Goal: Task Accomplishment & Management: Complete application form

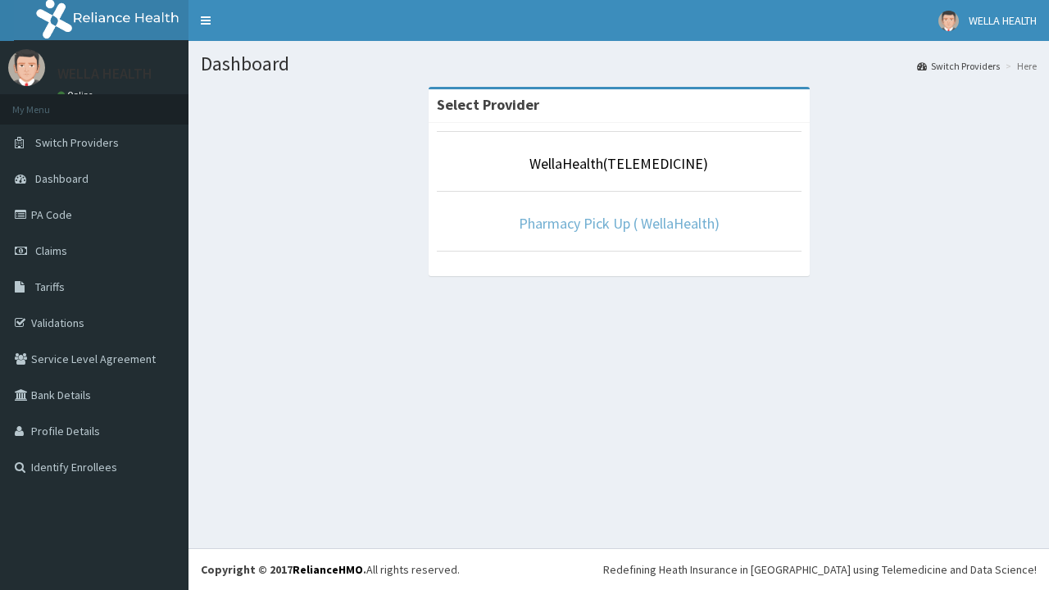
click at [619, 223] on link "Pharmacy Pick Up ( WellaHealth)" at bounding box center [619, 223] width 201 height 19
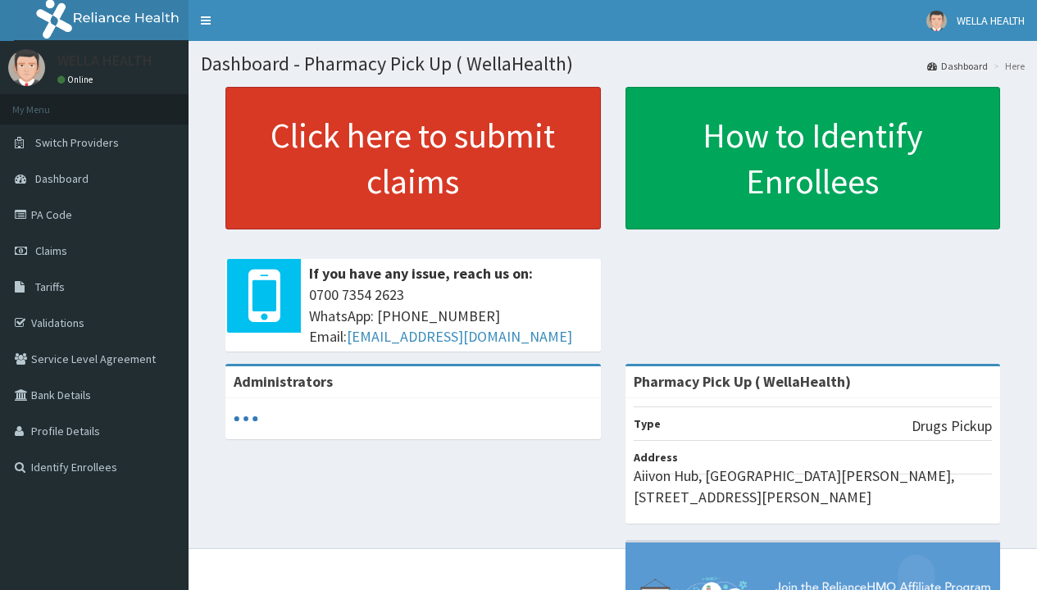
click at [412, 158] on link "Click here to submit claims" at bounding box center [412, 158] width 375 height 143
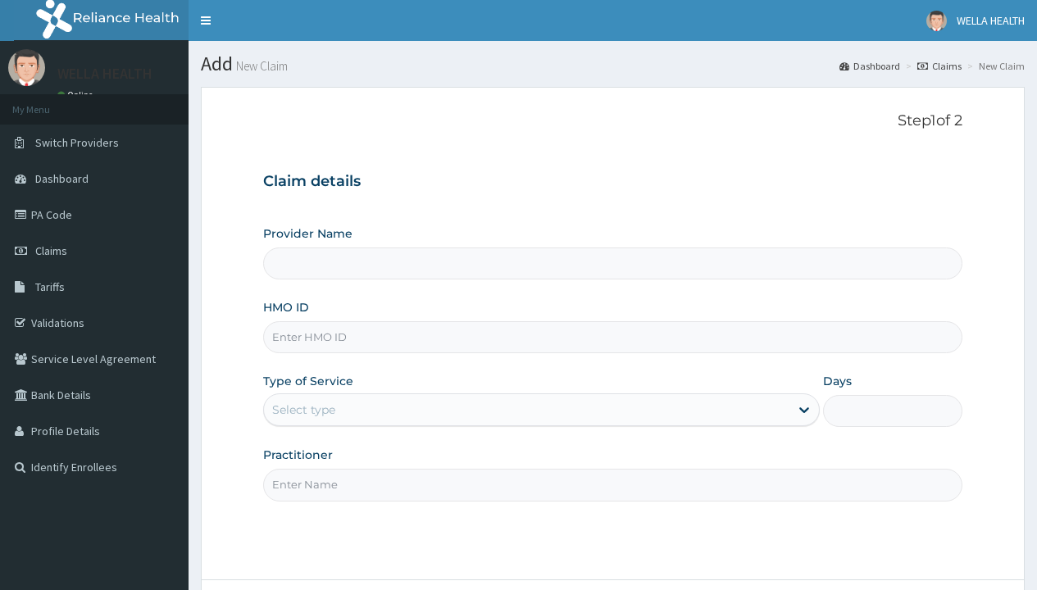
type input "Pharmacy Pick Up ( WellaHealth)"
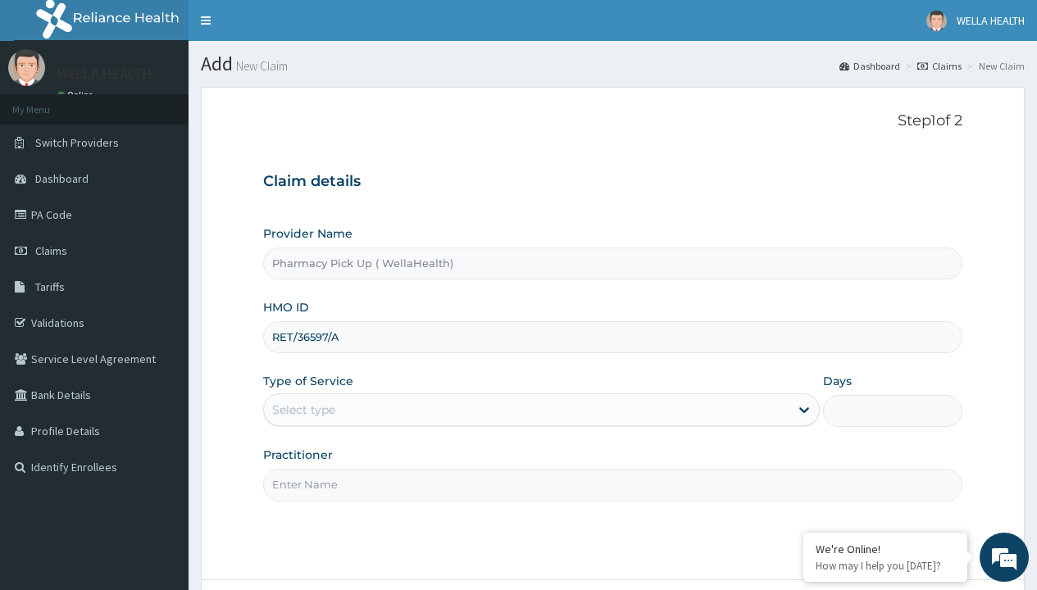
type input "RET/36597/A"
type input "WellaHealth"
click at [303, 410] on div "Select type" at bounding box center [303, 410] width 63 height 16
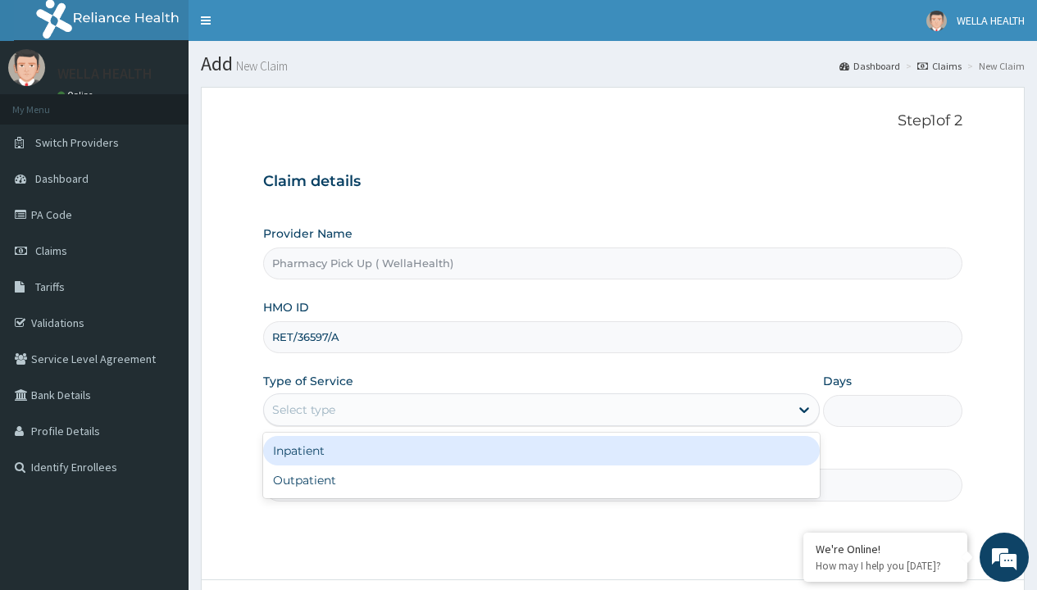
click at [541, 480] on div "Outpatient" at bounding box center [541, 481] width 557 height 30
type input "1"
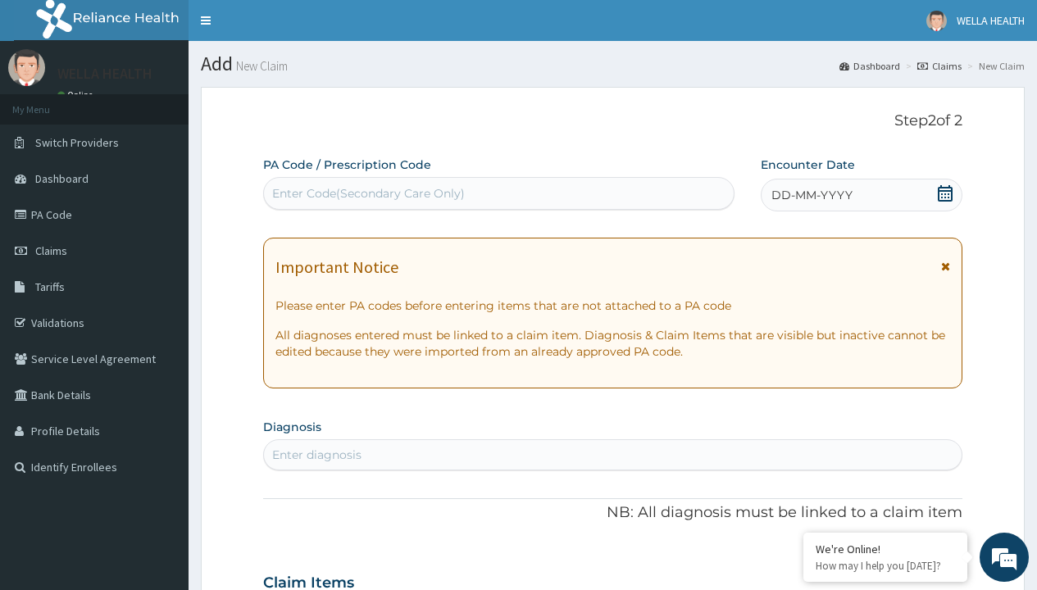
scroll to position [137, 0]
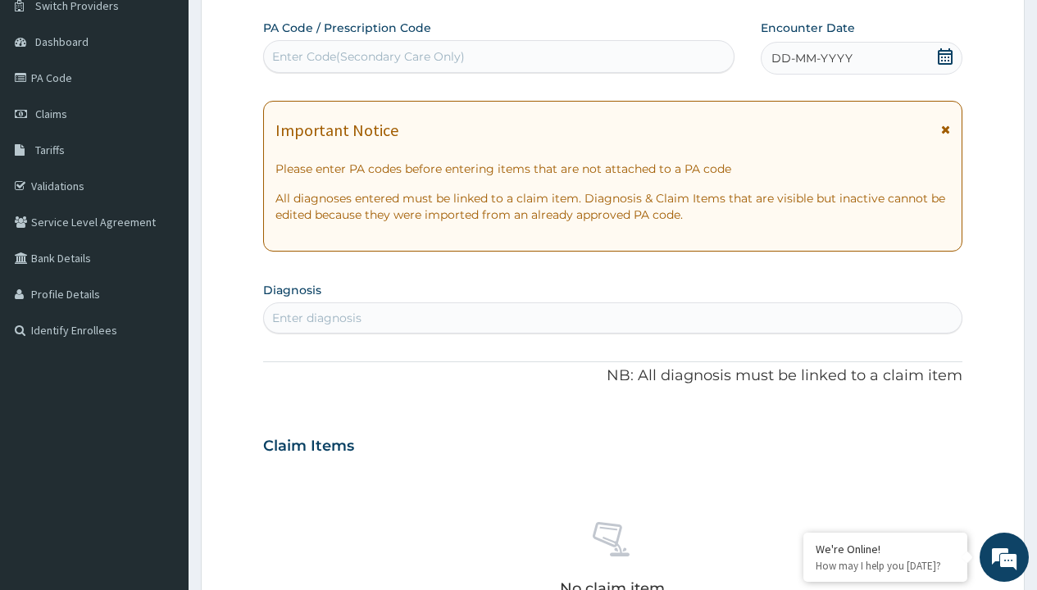
click at [811, 58] on span "DD-MM-YYYY" at bounding box center [811, 58] width 81 height 16
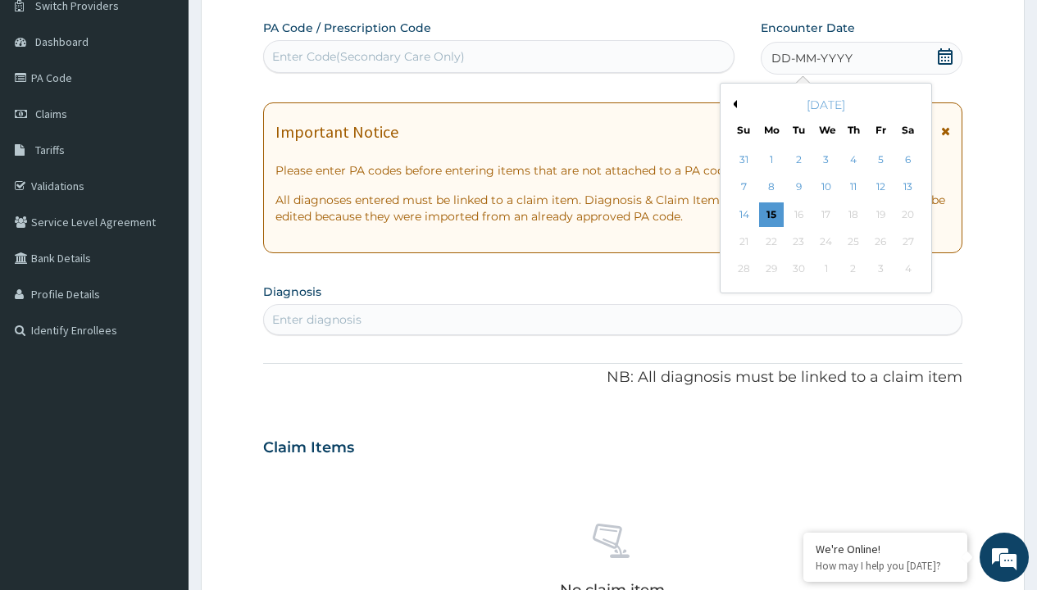
click at [732, 104] on button "Previous Month" at bounding box center [733, 104] width 8 height 8
click at [825, 214] on div "13" at bounding box center [825, 214] width 25 height 25
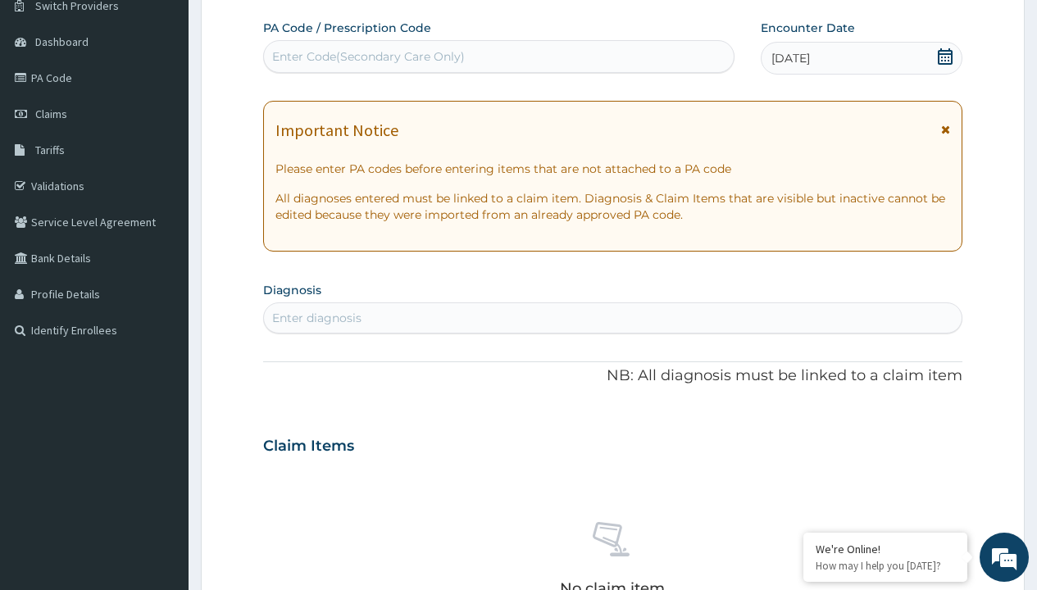
click at [316, 318] on div "Enter diagnosis" at bounding box center [316, 318] width 89 height 16
type input "prescription collected"
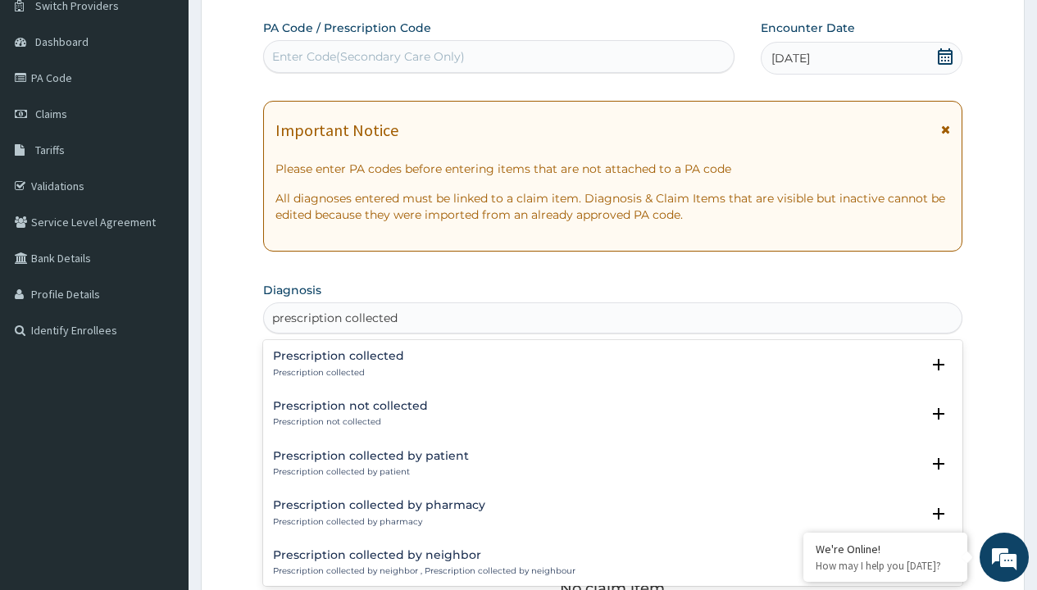
click at [336, 372] on p "Prescription collected" at bounding box center [338, 372] width 131 height 11
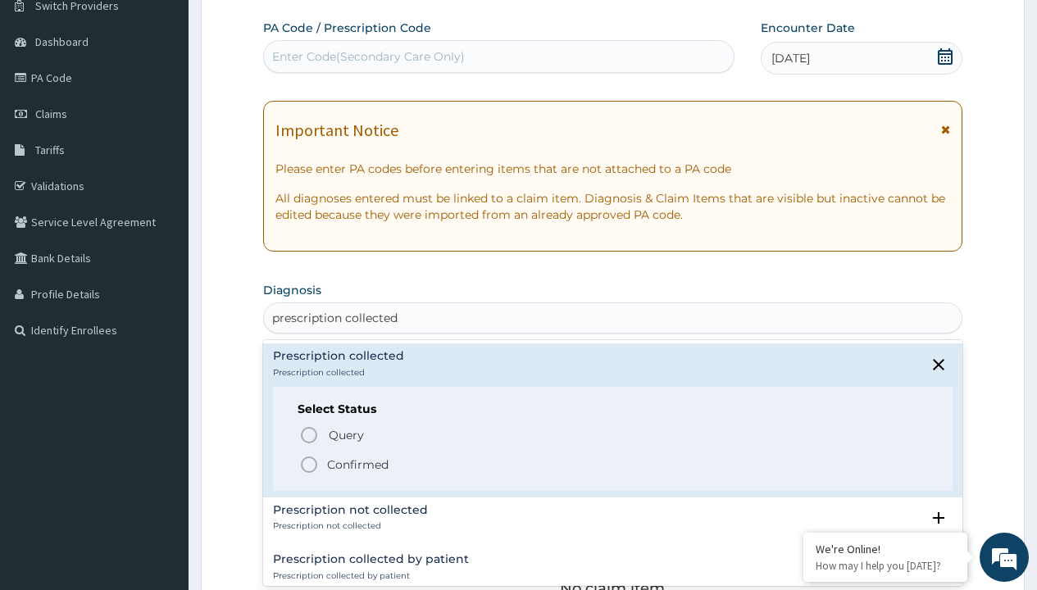
click at [357, 464] on p "Confirmed" at bounding box center [357, 465] width 61 height 16
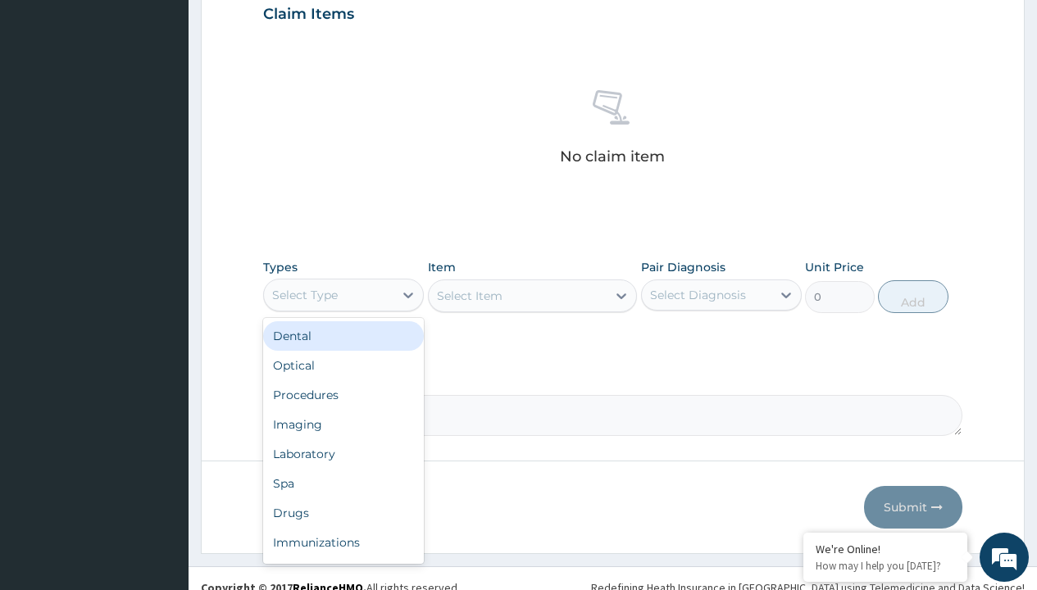
type input "procedures"
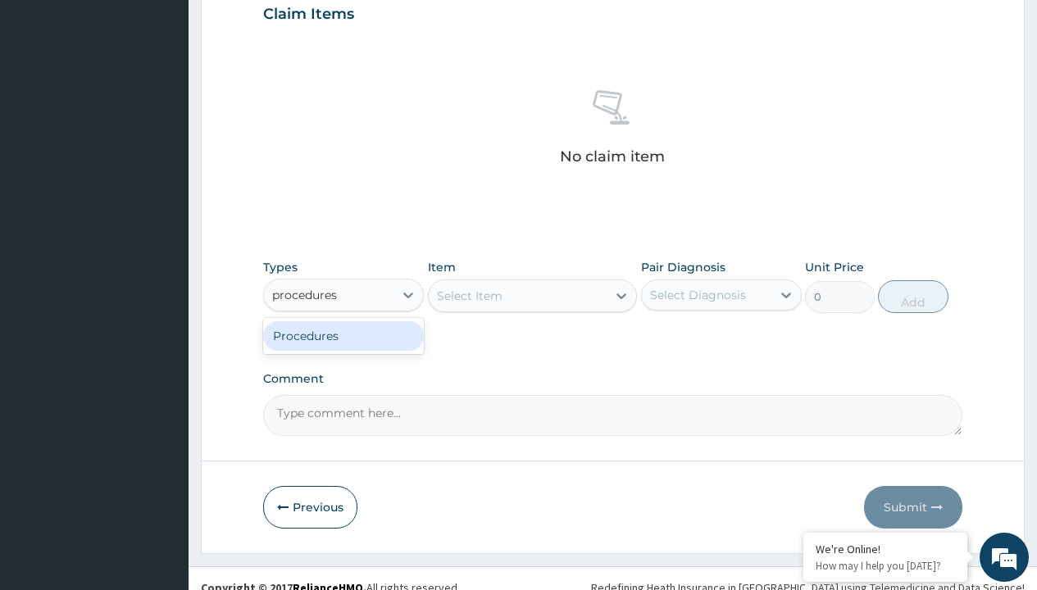
click at [343, 335] on div "Procedures" at bounding box center [343, 336] width 161 height 30
click at [469, 295] on div "Select Item" at bounding box center [470, 296] width 66 height 16
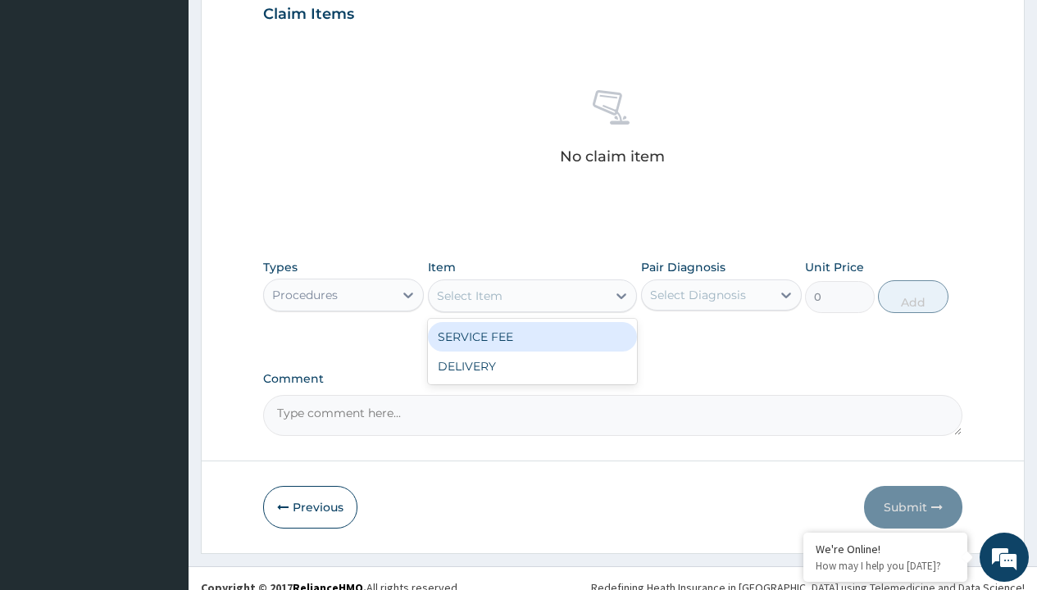
type input "service fee"
click at [532, 336] on div "SERVICE FEE" at bounding box center [533, 337] width 210 height 30
type input "100"
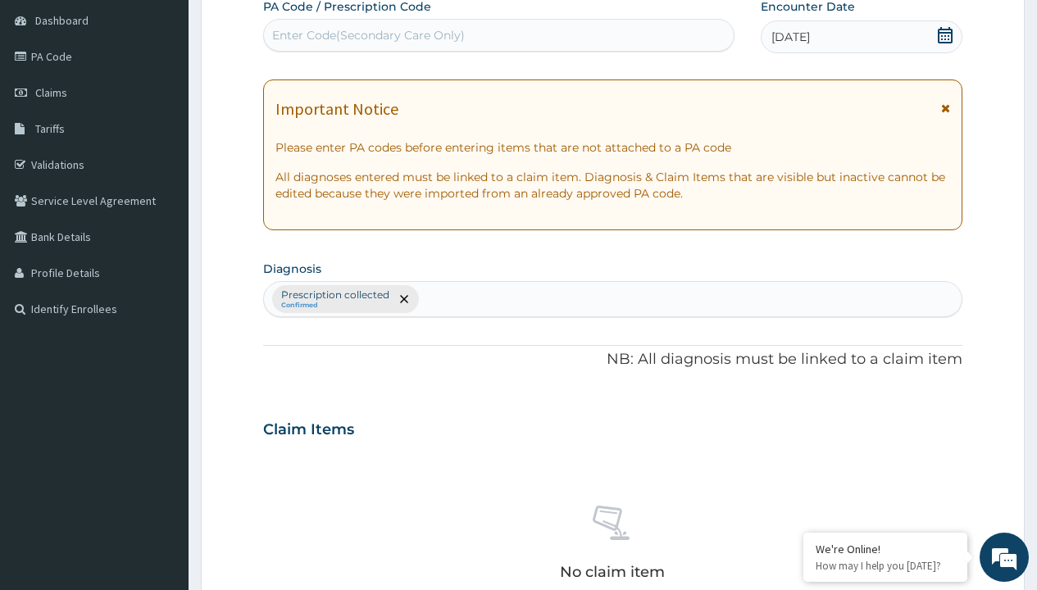
type input "prescription collected"
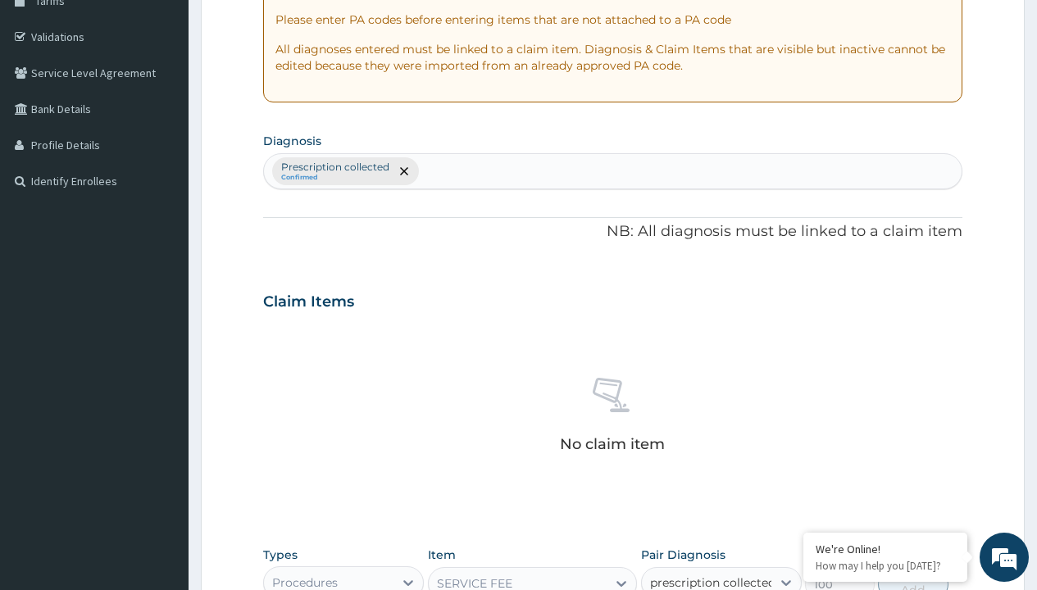
checkbox input "true"
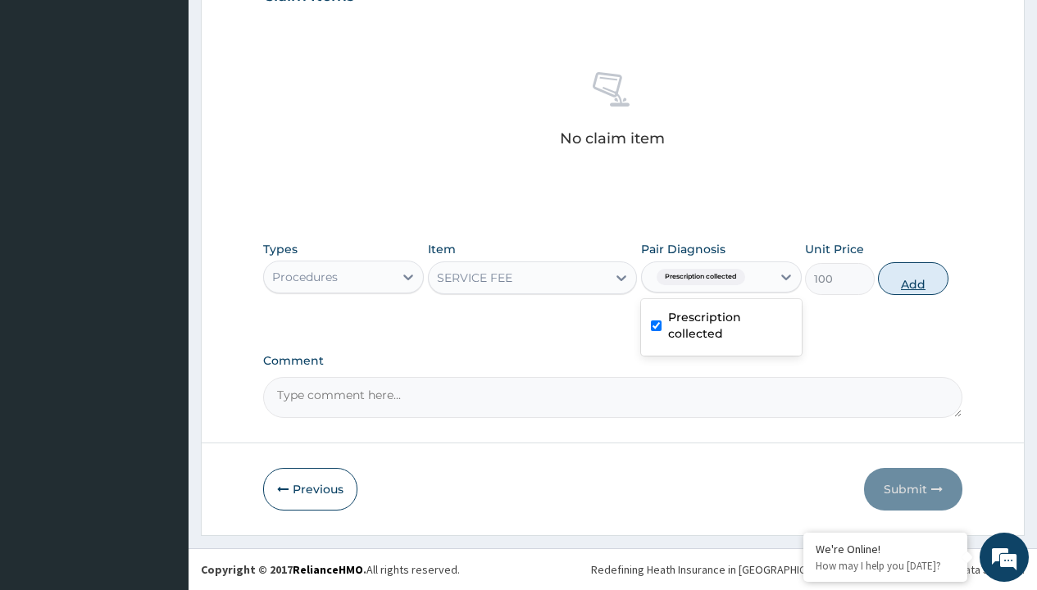
click at [913, 278] on button "Add" at bounding box center [913, 278] width 70 height 33
type input "0"
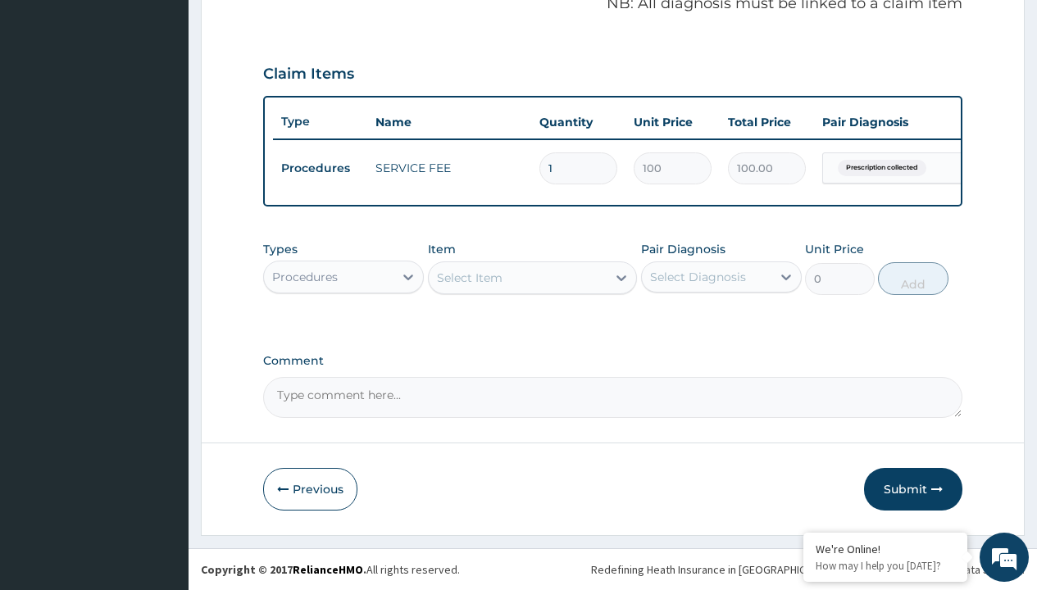
click at [305, 276] on div "Procedures" at bounding box center [305, 277] width 66 height 16
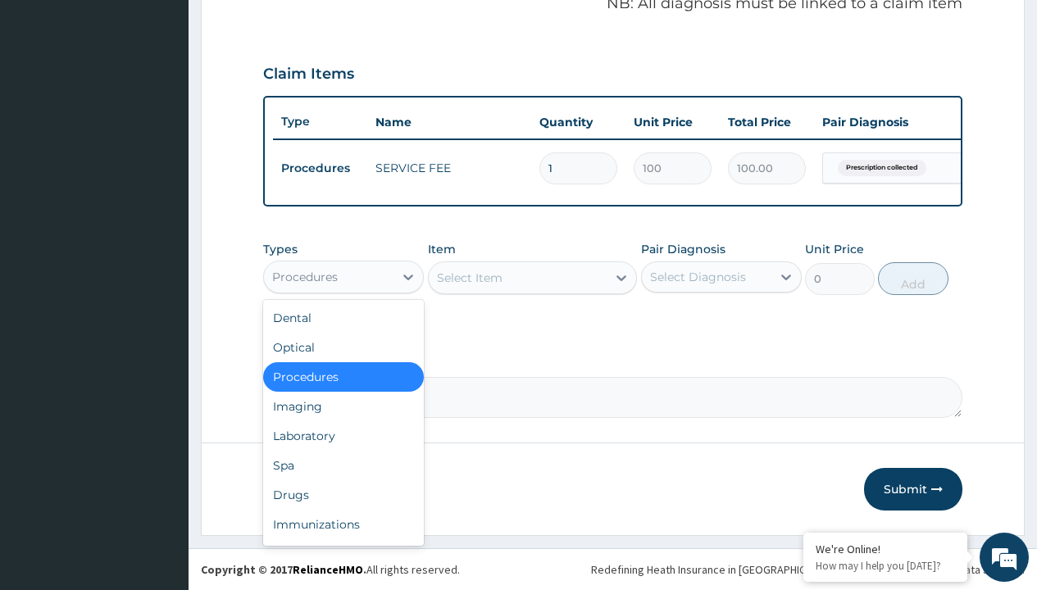
type input "drugs"
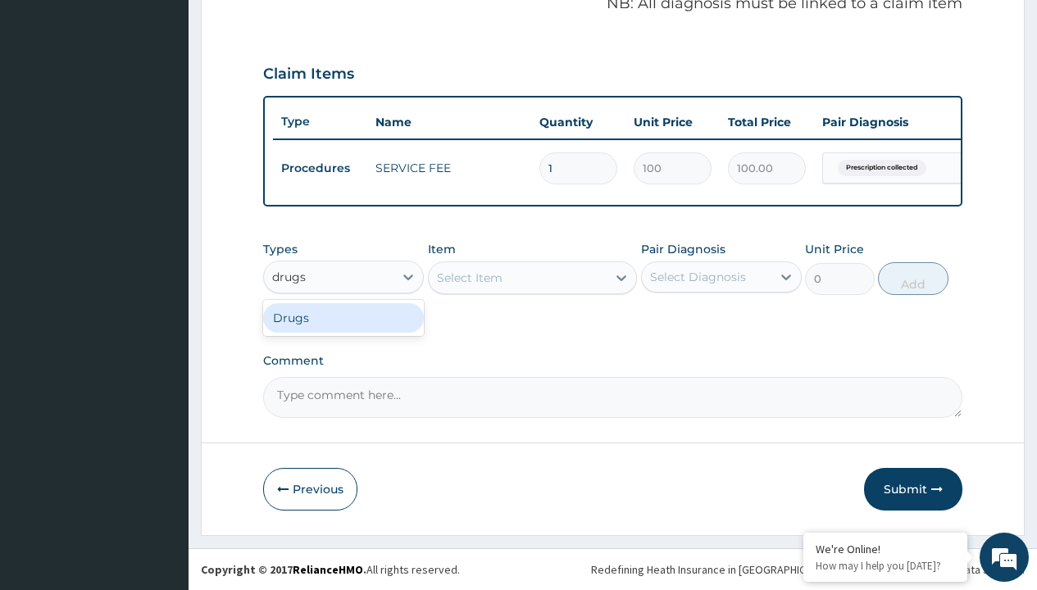
scroll to position [0, 0]
click at [343, 317] on div "Drugs" at bounding box center [343, 318] width 161 height 30
click at [469, 277] on div "Select Item" at bounding box center [533, 277] width 210 height 33
type input "exforge hct 5/160/12.5 x28"
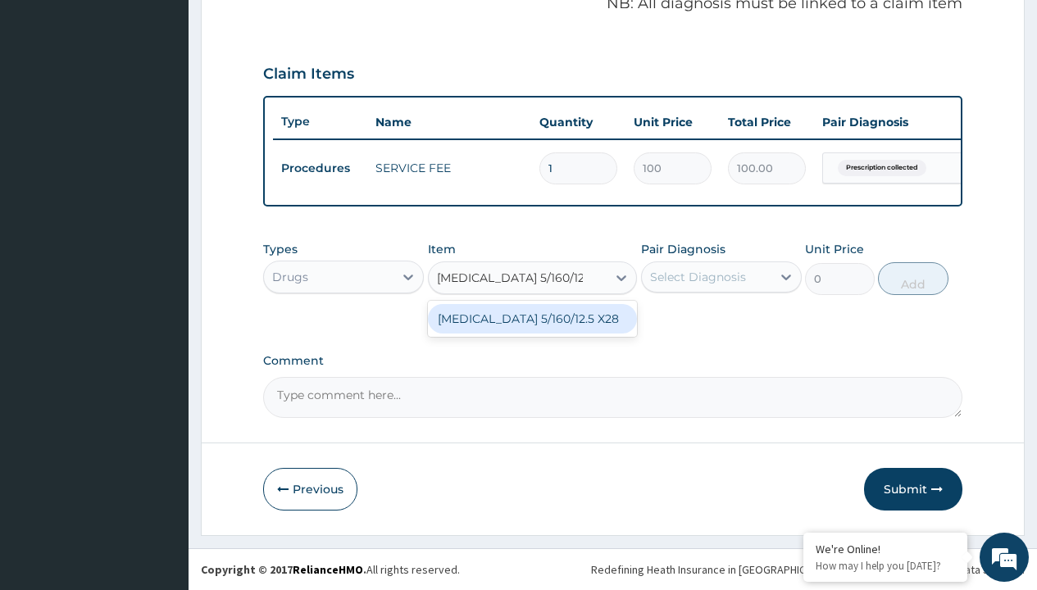
click at [532, 318] on div "EXFORGE HCT 5/160/12.5 X28" at bounding box center [533, 319] width 210 height 30
type input "1628.599975585938"
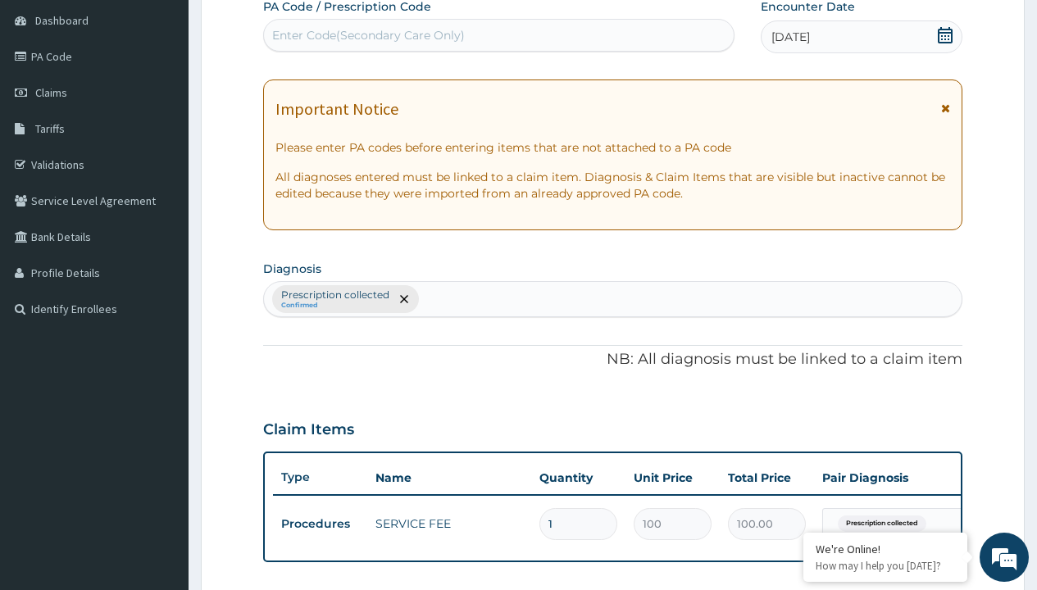
type input "prescription collected"
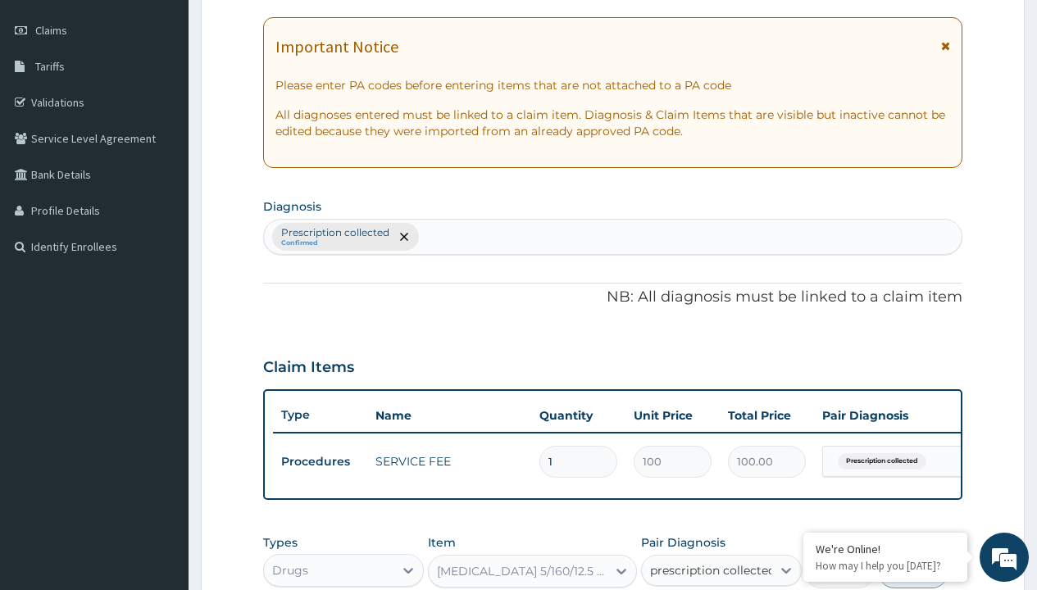
checkbox input "true"
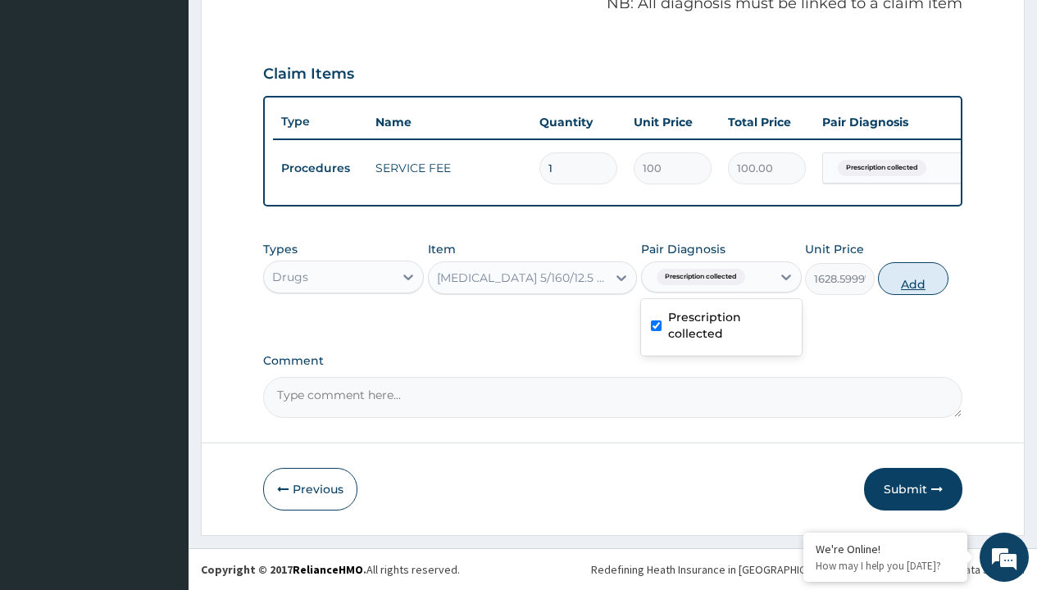
click at [913, 278] on button "Add" at bounding box center [913, 278] width 70 height 33
type input "0"
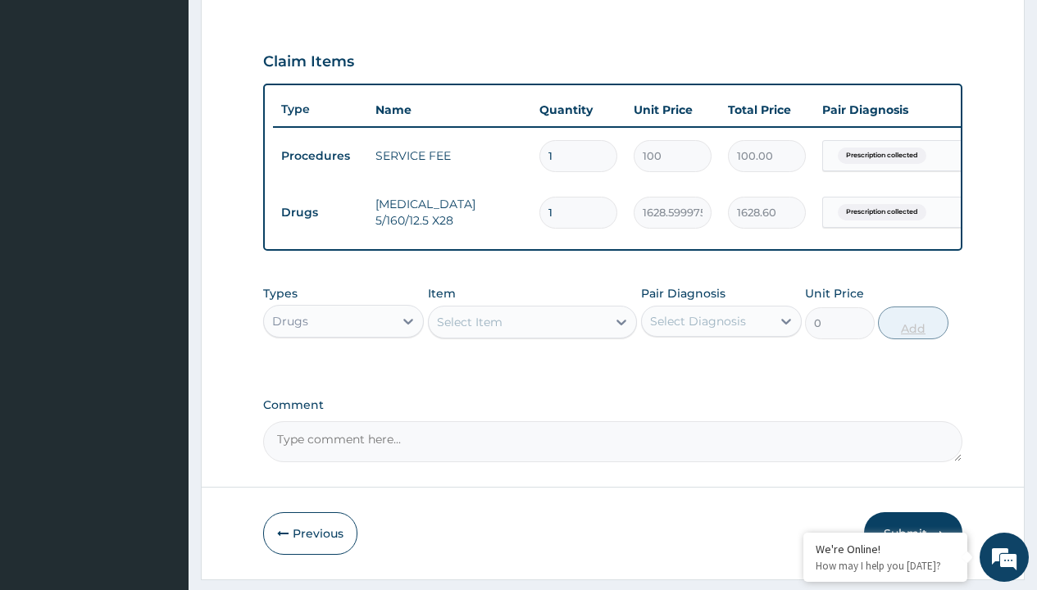
type input "30"
type input "48858.00"
type input "30"
click at [320, 212] on td "Drugs" at bounding box center [320, 213] width 94 height 30
type input "drugs"
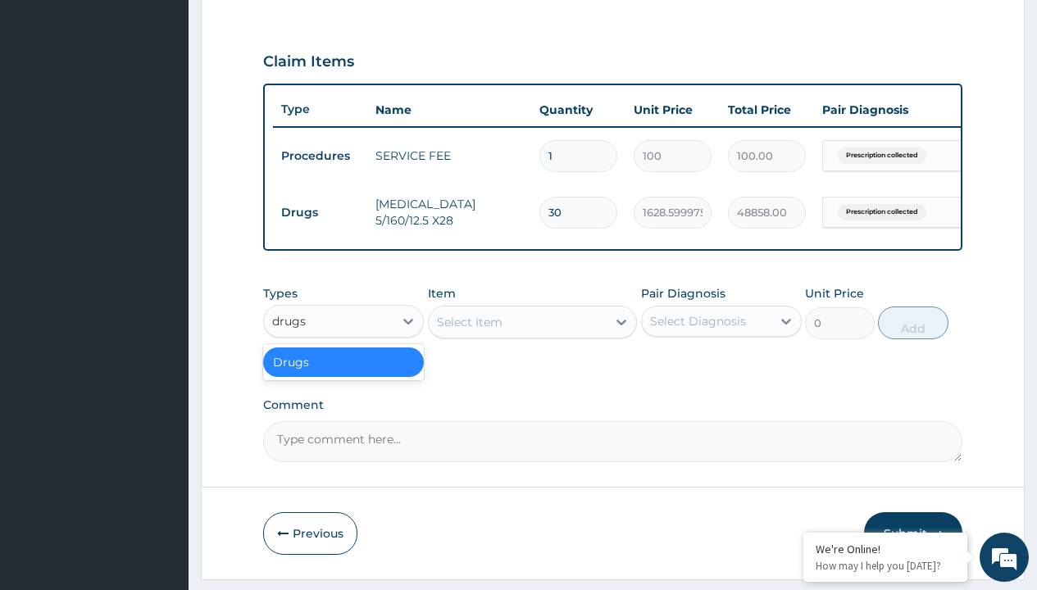
scroll to position [0, 0]
click at [343, 374] on div "Drugs" at bounding box center [343, 363] width 161 height 30
click at [469, 330] on div "Select Item" at bounding box center [470, 322] width 66 height 16
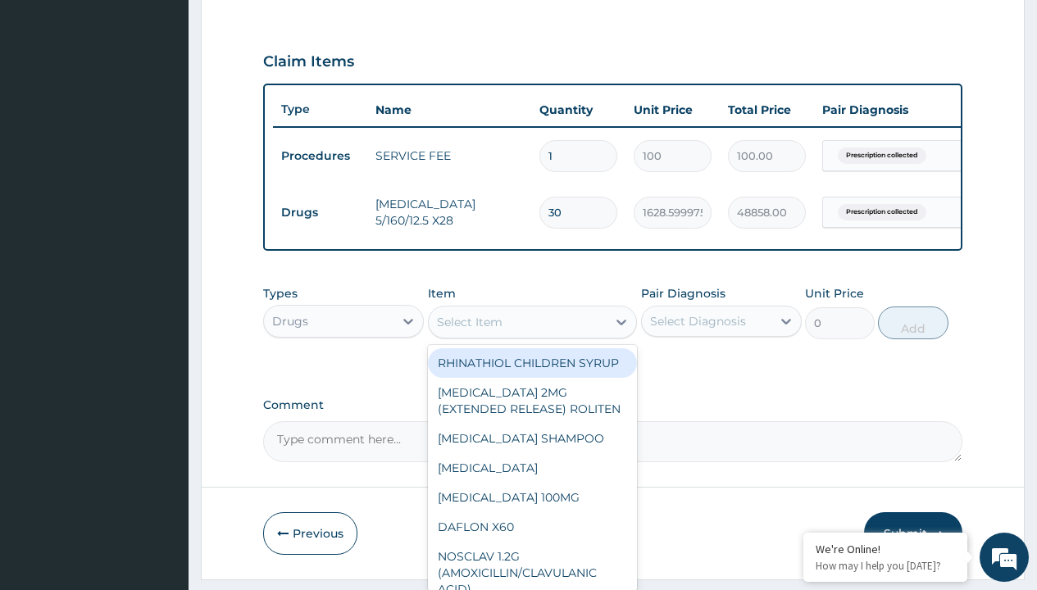
type input "valsartan (diovan) 160mg x28"
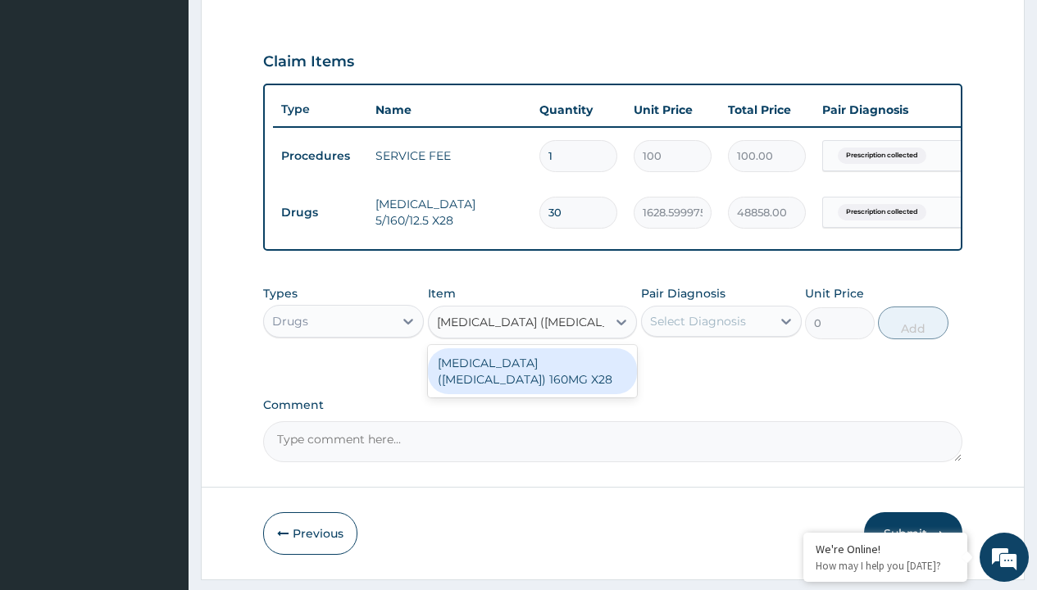
click at [532, 383] on div "VALSARTAN (DIOVAN) 160MG X28" at bounding box center [533, 371] width 210 height 46
type input "1594.599975585938"
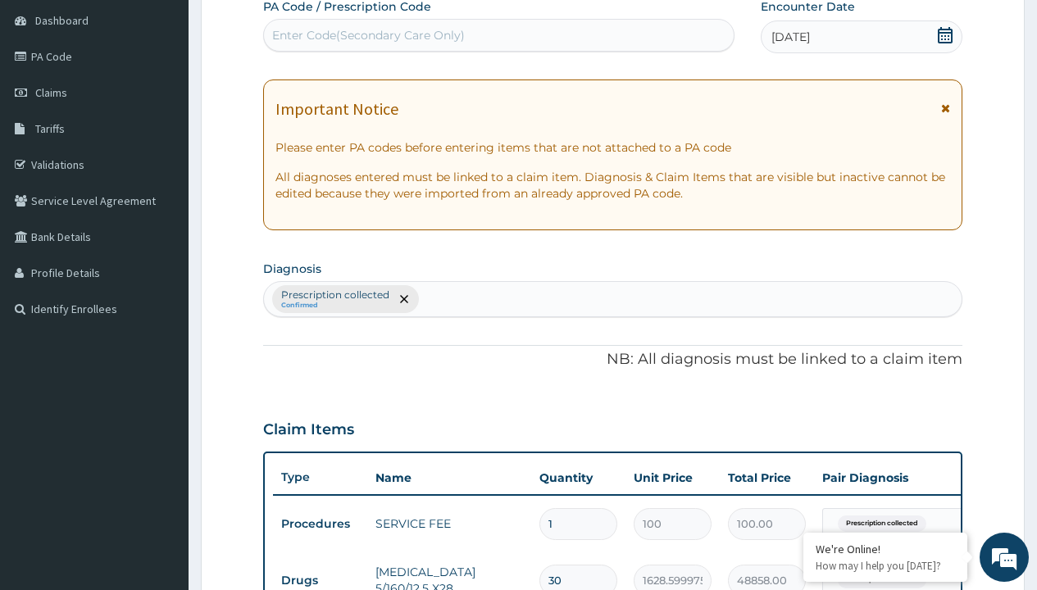
type input "prescription collected"
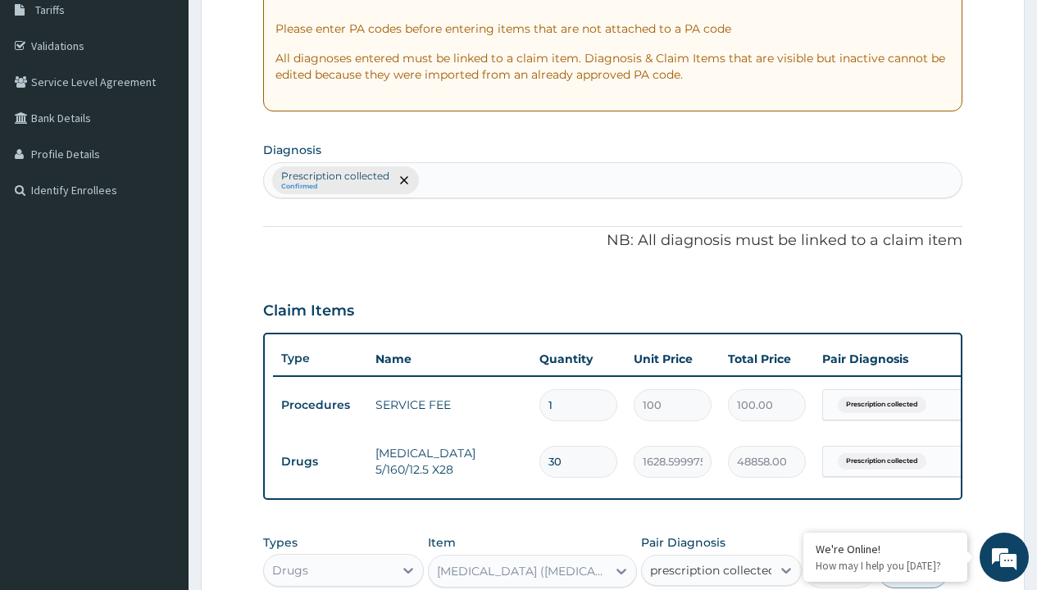
checkbox input "true"
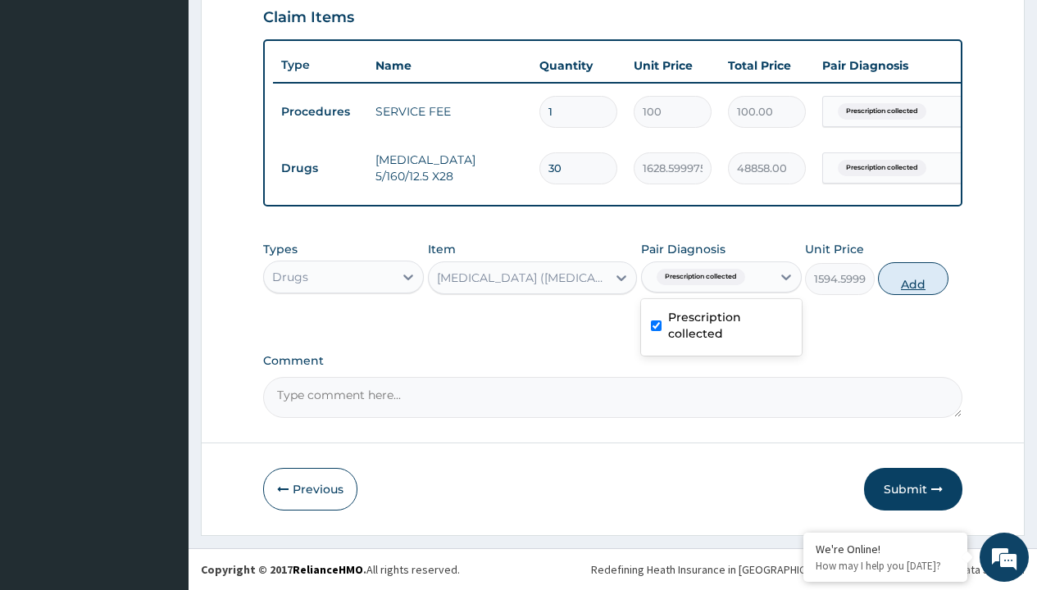
click at [913, 278] on button "Add" at bounding box center [913, 278] width 70 height 33
type input "0"
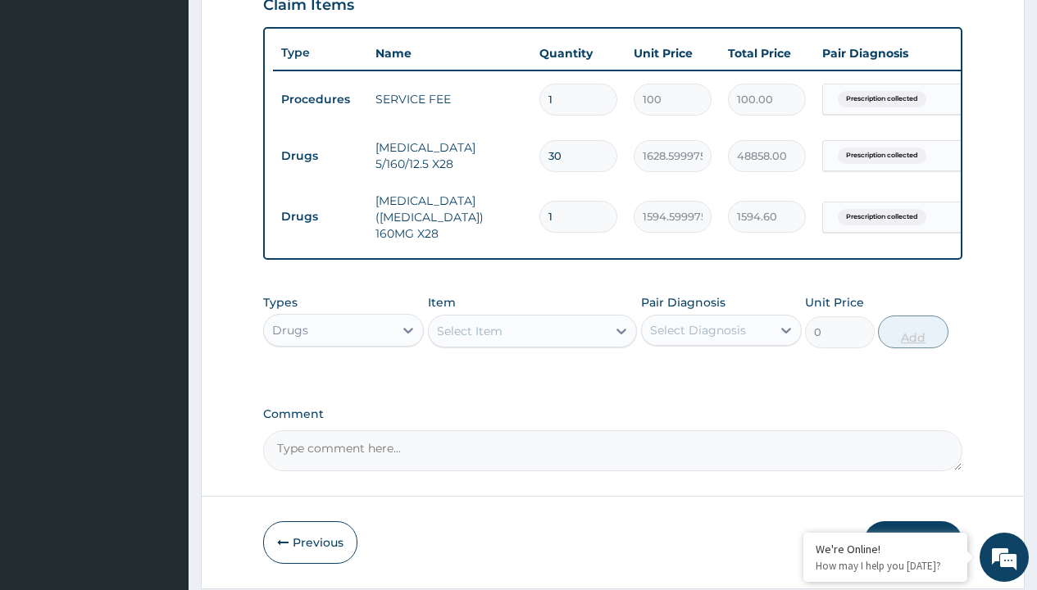
type input "28"
type input "44648.80"
type input "28"
click at [320, 156] on td "Drugs" at bounding box center [320, 156] width 94 height 30
type input "drugs"
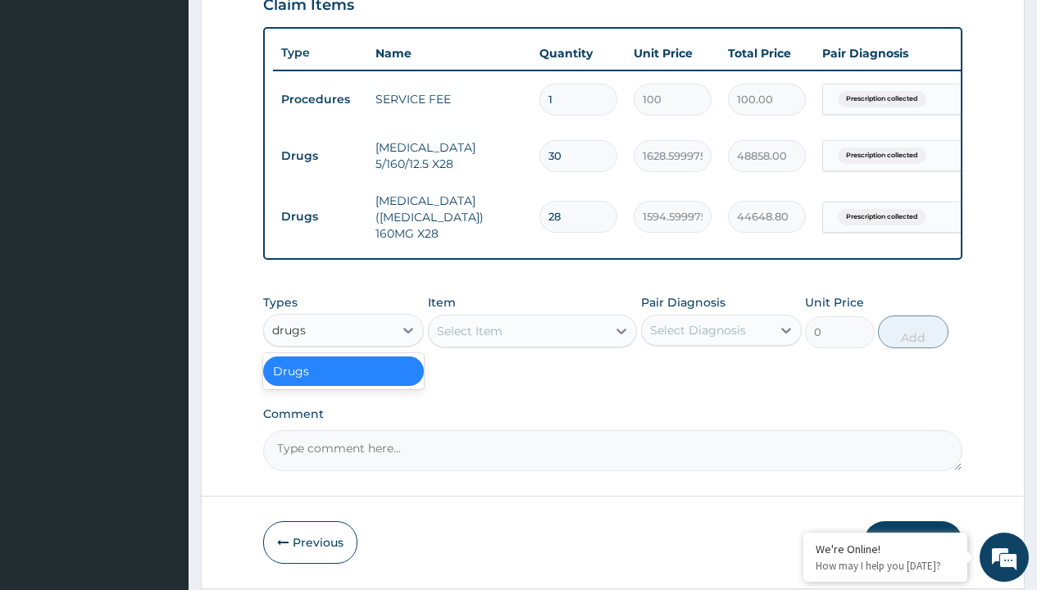
scroll to position [0, 0]
click at [343, 374] on div "Drugs" at bounding box center [343, 372] width 161 height 30
click at [469, 334] on div "Select Item" at bounding box center [470, 331] width 66 height 16
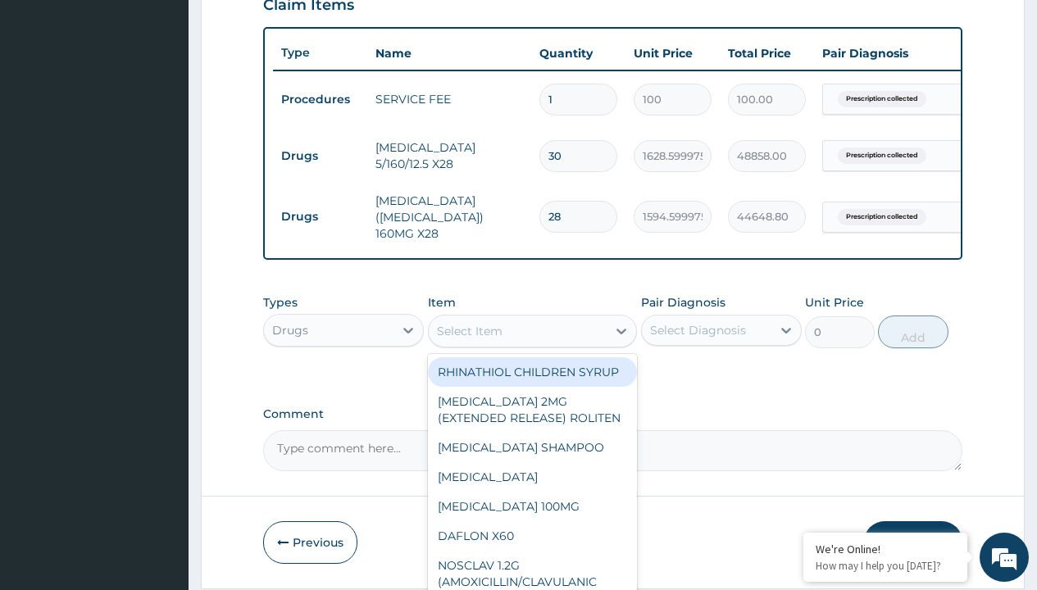
type input "aspirin 75mg (empirin) x10"
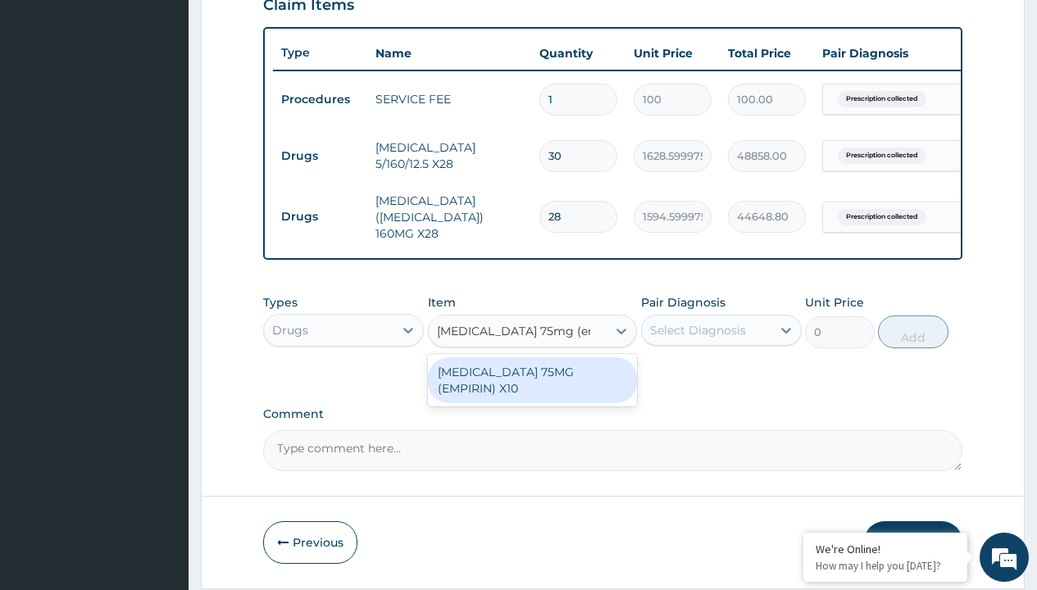
click at [532, 375] on div "ASPIRIN 75MG (EMPIRIN) X10" at bounding box center [533, 380] width 210 height 46
type input "28.5"
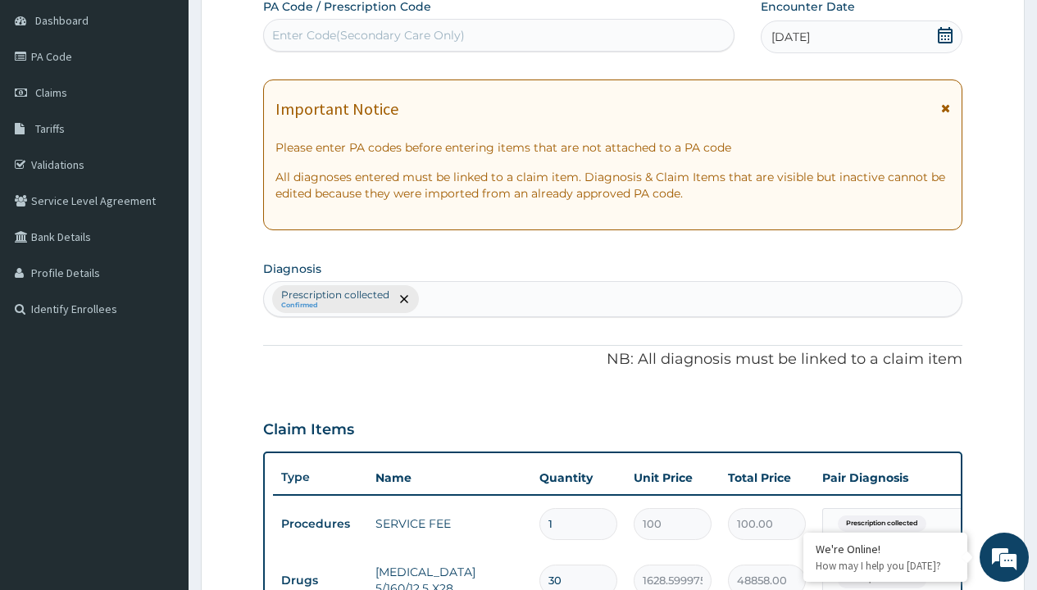
type input "prescription collected"
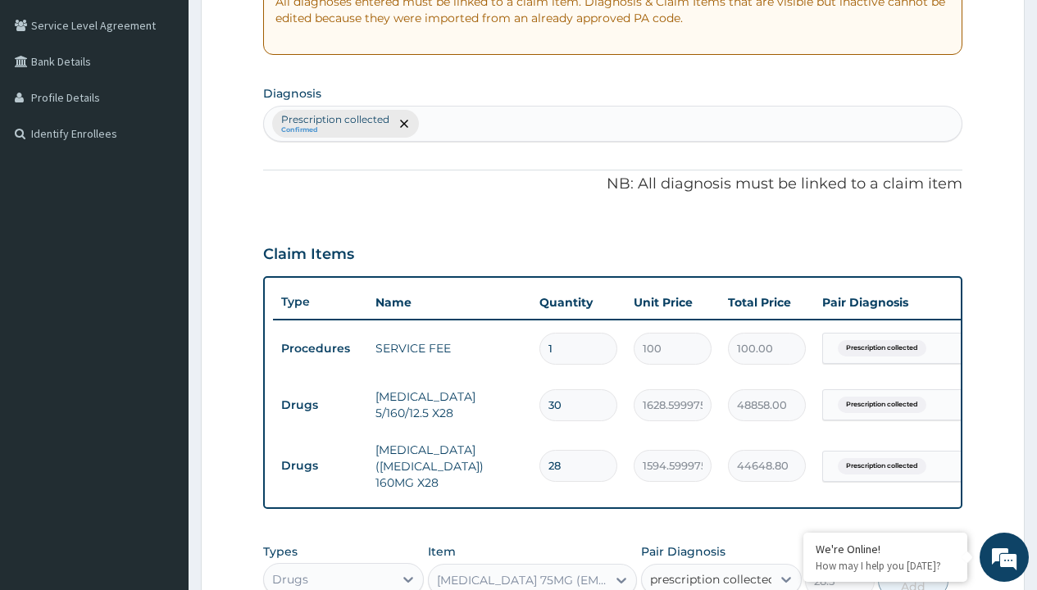
checkbox input "true"
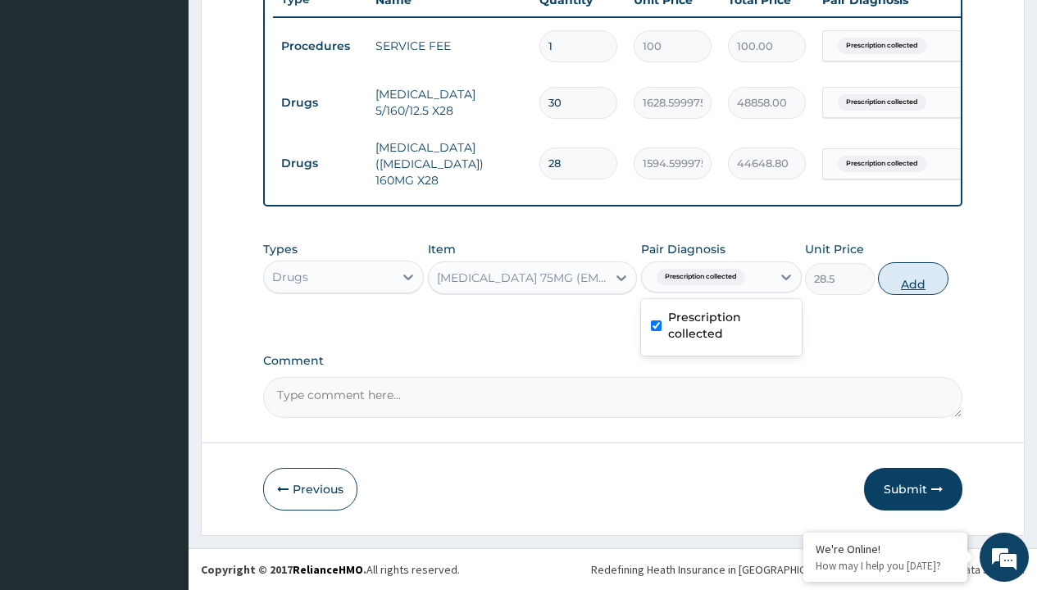
click at [913, 278] on button "Add" at bounding box center [913, 278] width 70 height 33
type input "0"
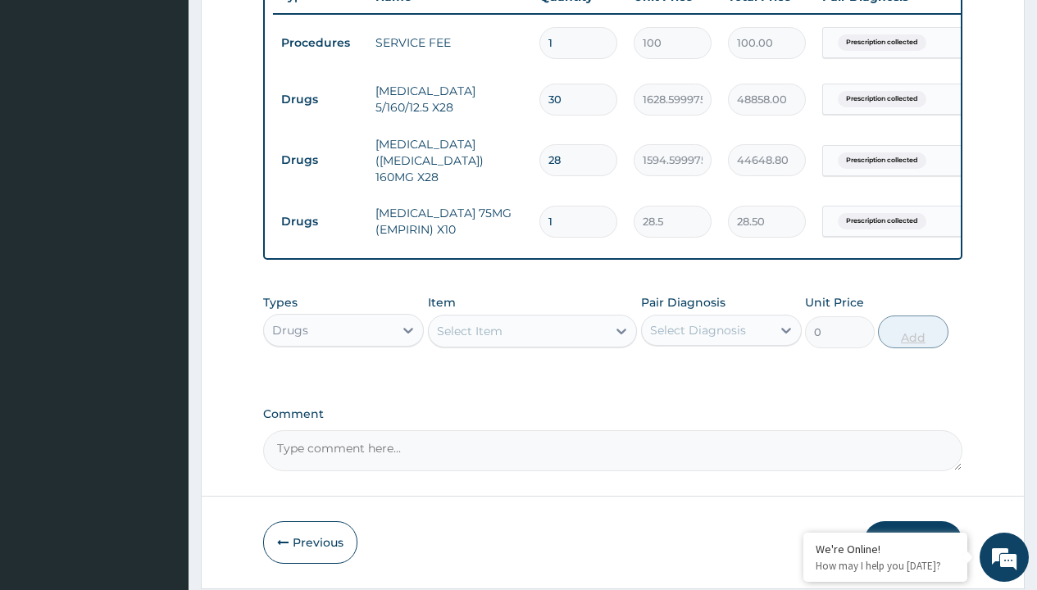
type input "30"
type input "855.00"
type input "30"
click at [320, 99] on td "Drugs" at bounding box center [320, 99] width 94 height 30
type input "drugs"
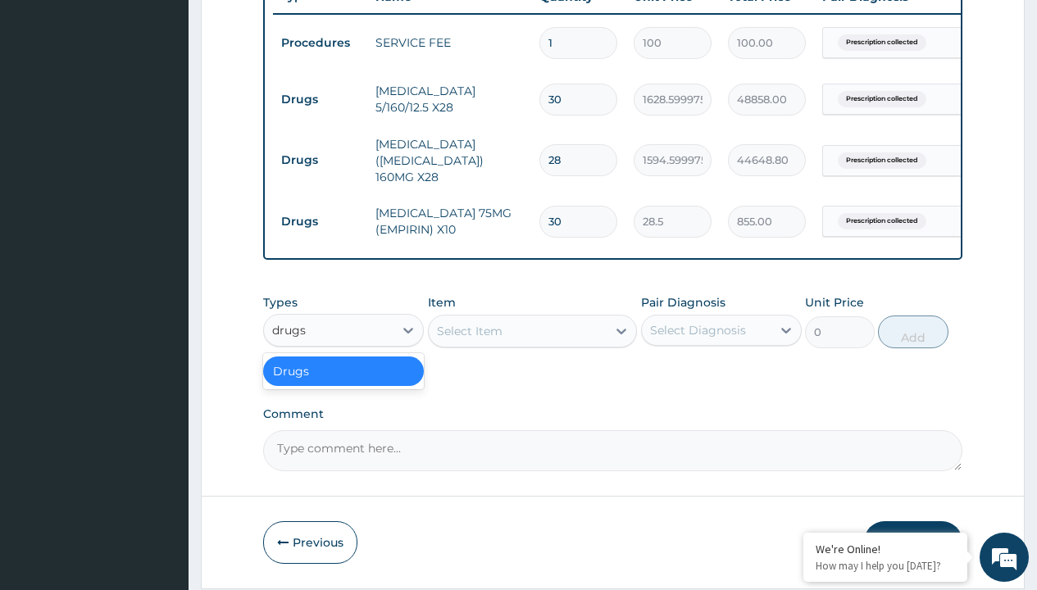
scroll to position [0, 0]
click at [343, 374] on div "Drugs" at bounding box center [343, 372] width 161 height 30
click at [469, 334] on div "Select Item" at bounding box center [470, 331] width 66 height 16
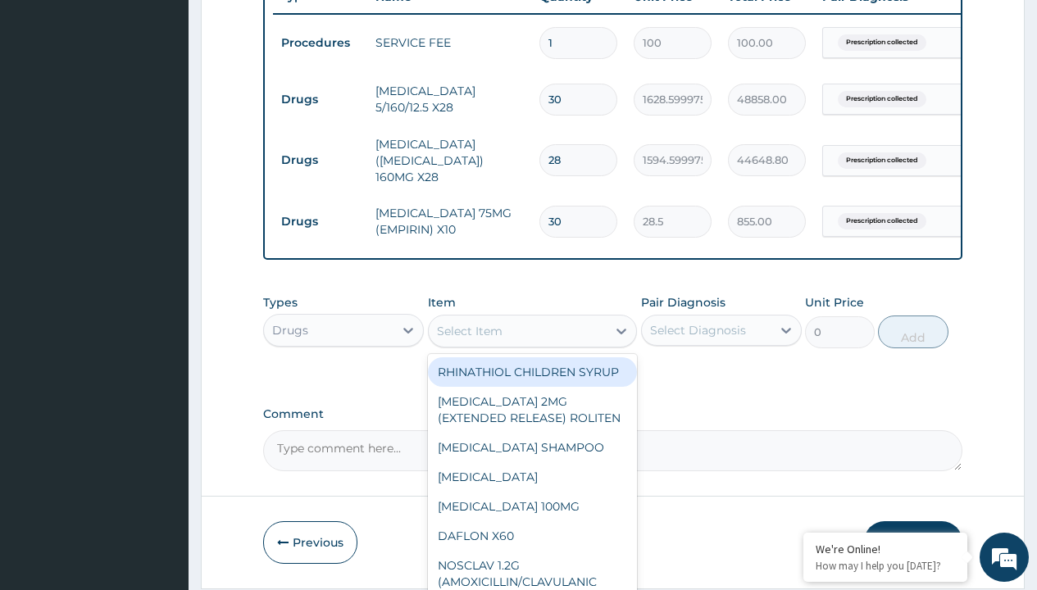
type input "amaryl-m (glimepiride 2mg/metformin 500mg) x 30 tabs"
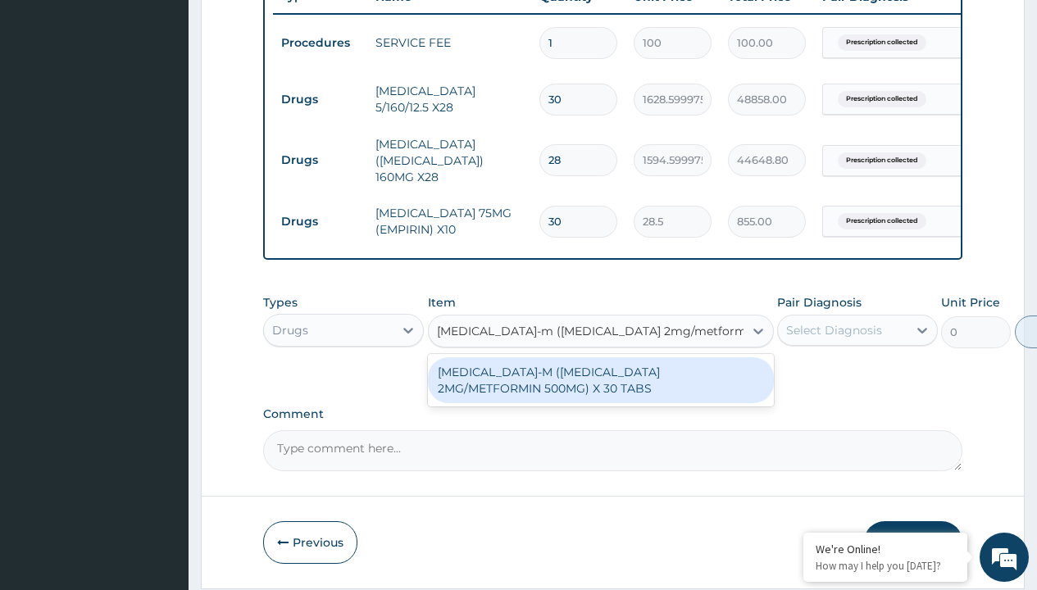
click at [600, 383] on div "AMARYL-M (GLIMEPIRIDE 2MG/METFORMIN 500MG) X 30 TABS" at bounding box center [601, 380] width 346 height 46
type input "650"
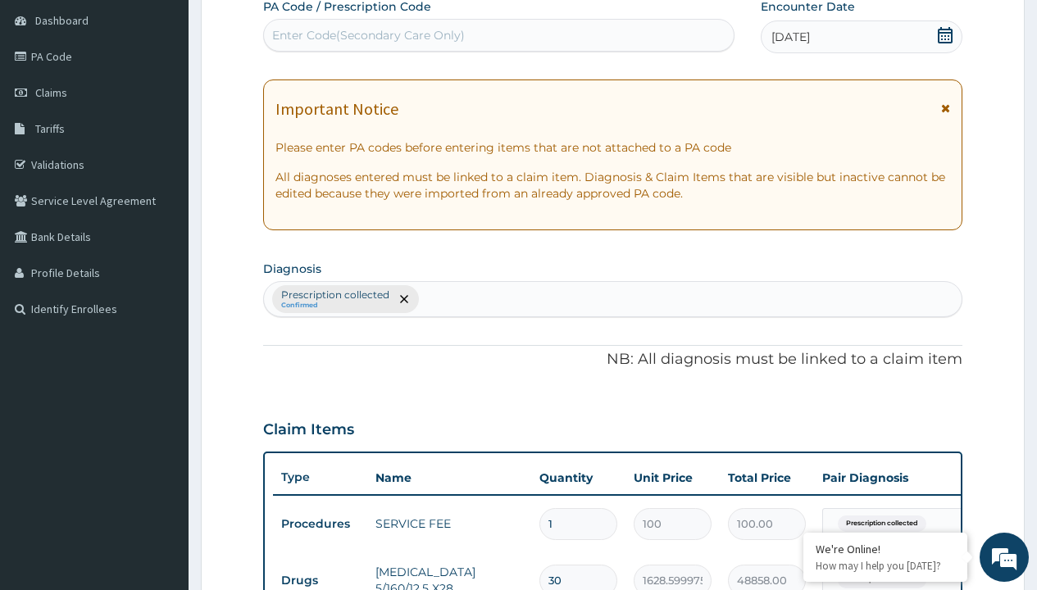
type input "prescription collected"
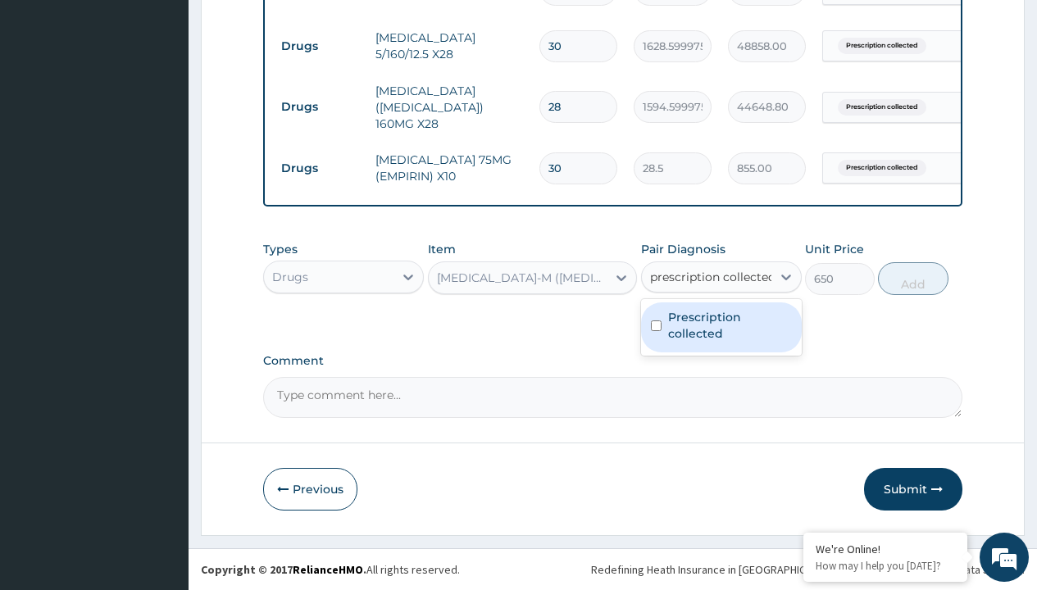
click at [720, 327] on label "Prescription collected" at bounding box center [730, 325] width 124 height 33
checkbox input "true"
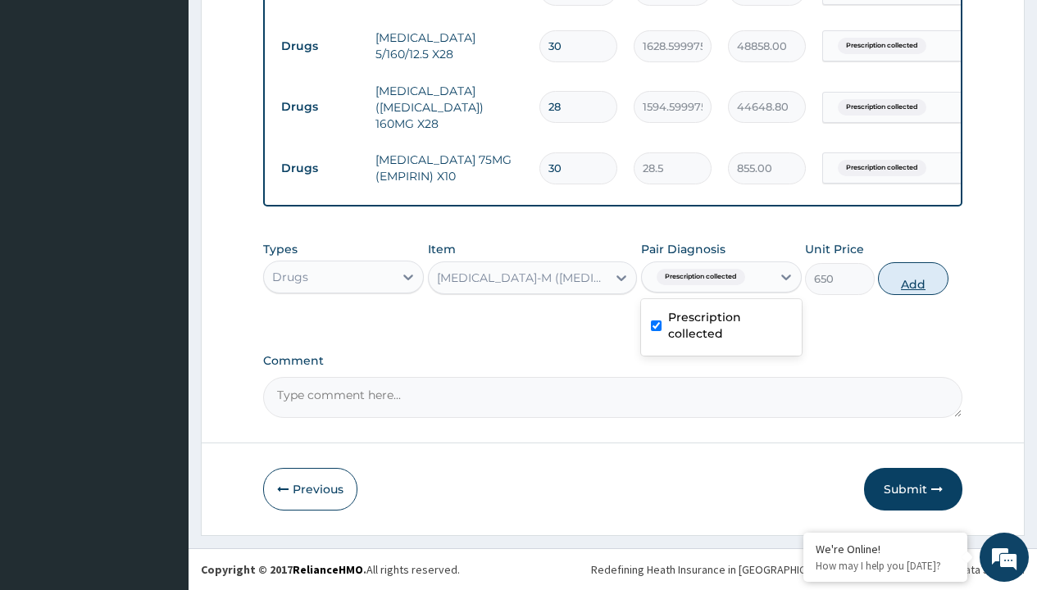
click at [913, 278] on button "Add" at bounding box center [913, 278] width 70 height 33
type input "0"
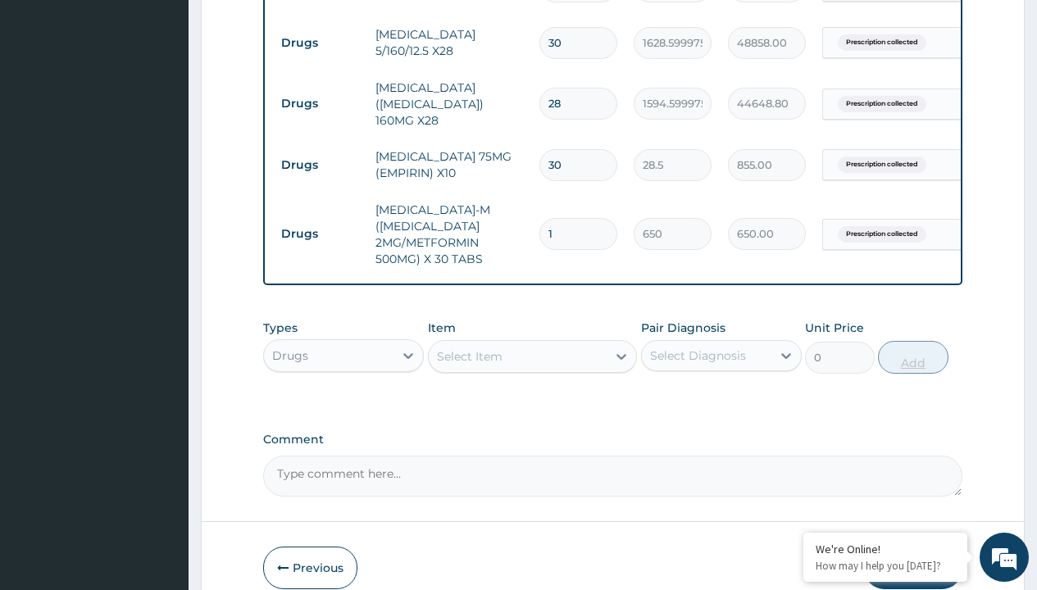
type input "60"
type input "39000.00"
type input "60"
click at [320, 43] on td "Drugs" at bounding box center [320, 43] width 94 height 30
type input "procedures"
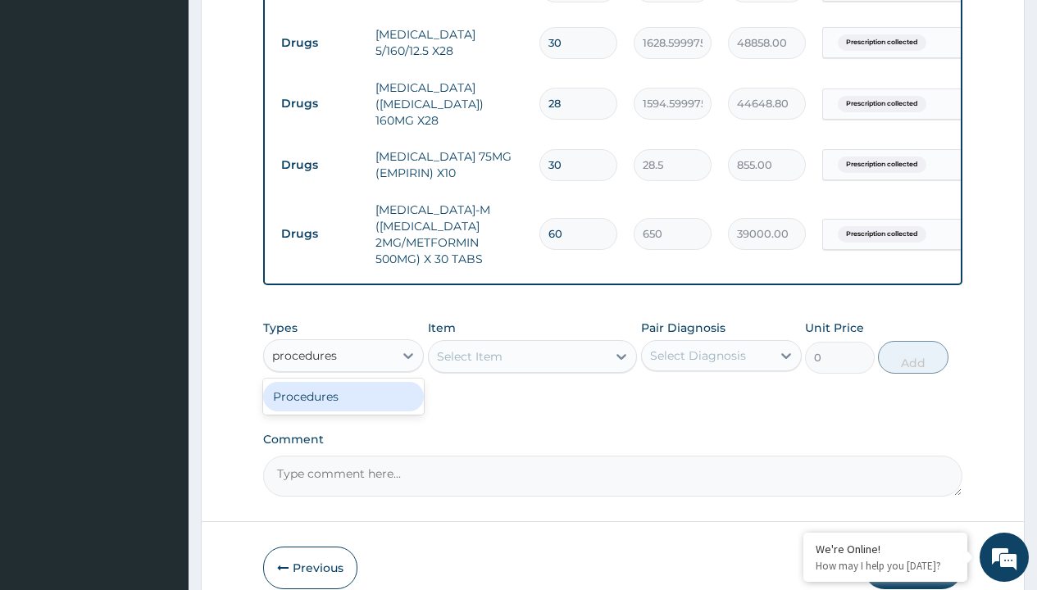
click at [343, 399] on div "Procedures" at bounding box center [343, 397] width 161 height 30
click at [469, 359] on div "Select Item" at bounding box center [470, 356] width 66 height 16
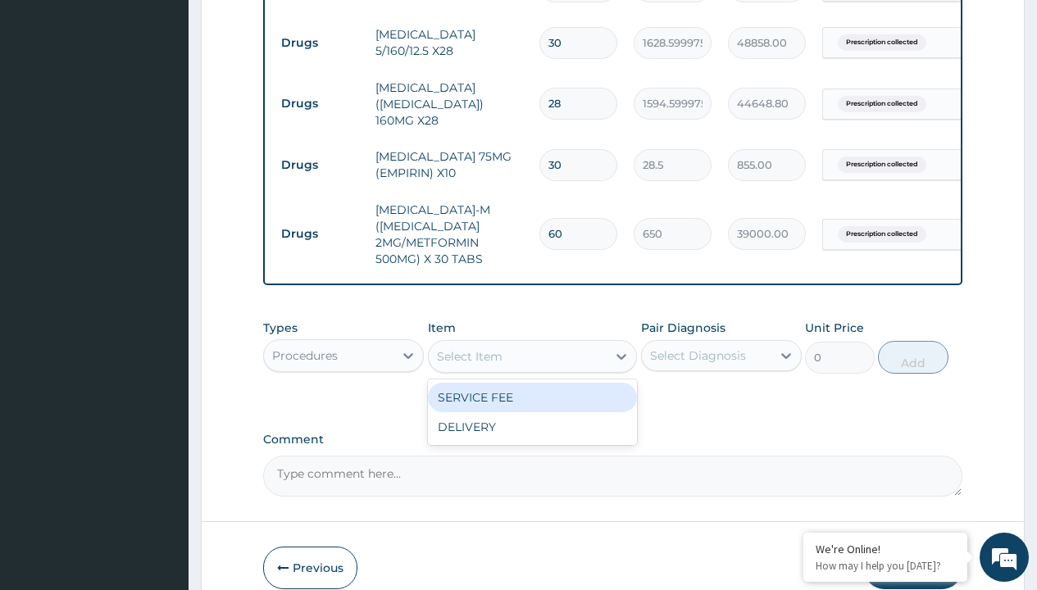
type input "delivery"
click at [532, 400] on div "DELIVERY" at bounding box center [533, 398] width 210 height 30
type input "2000"
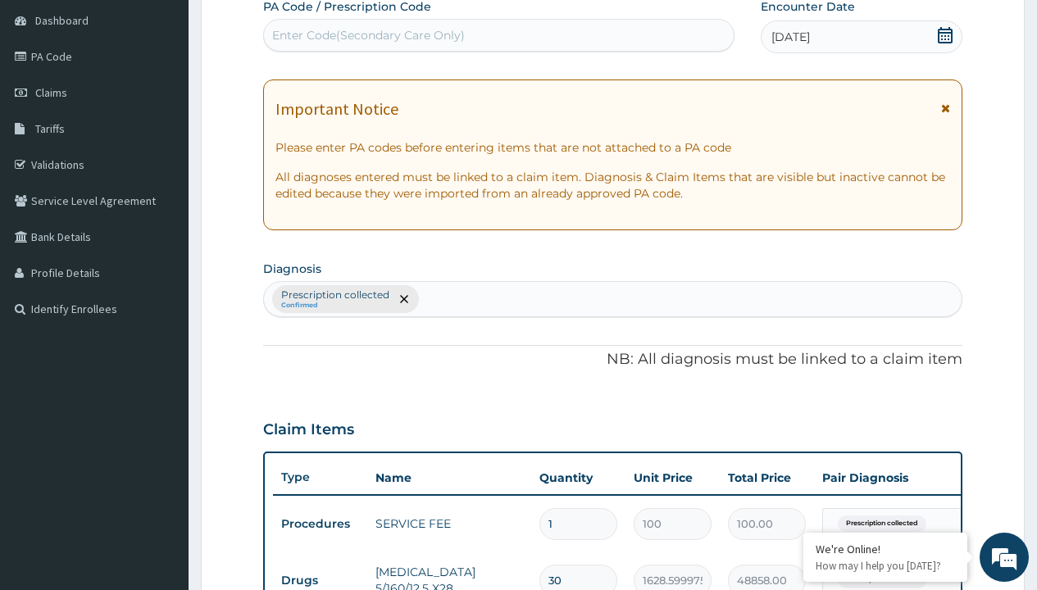
type input "prescription collected"
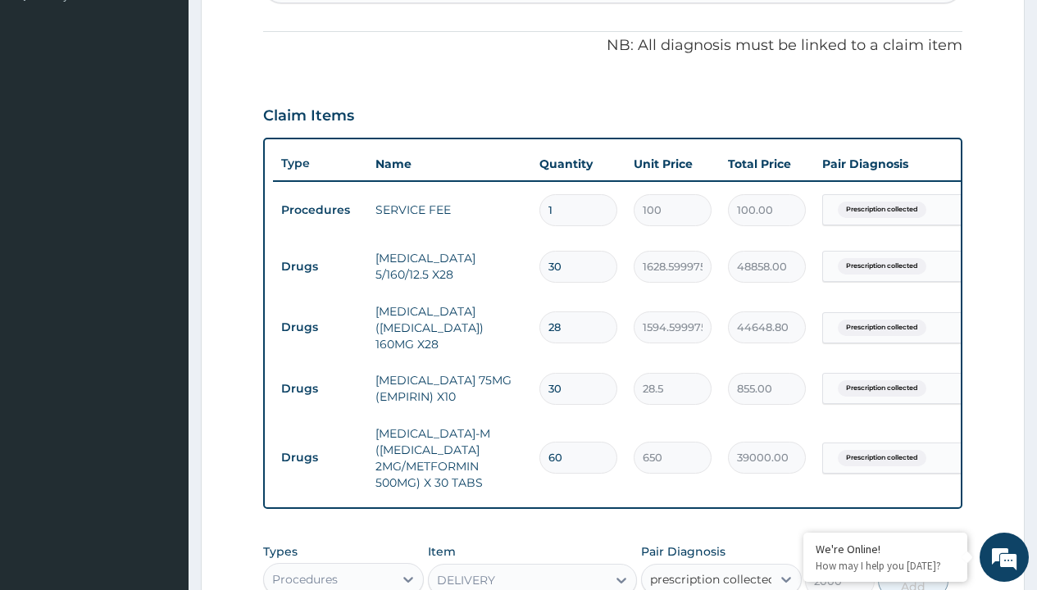
checkbox input "true"
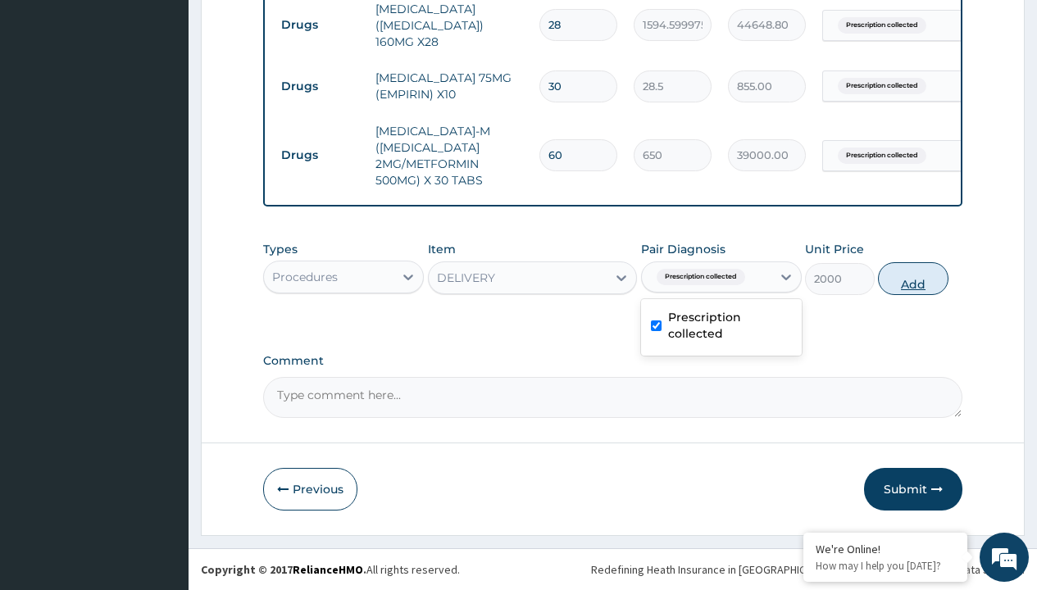
click at [913, 278] on button "Add" at bounding box center [913, 278] width 70 height 33
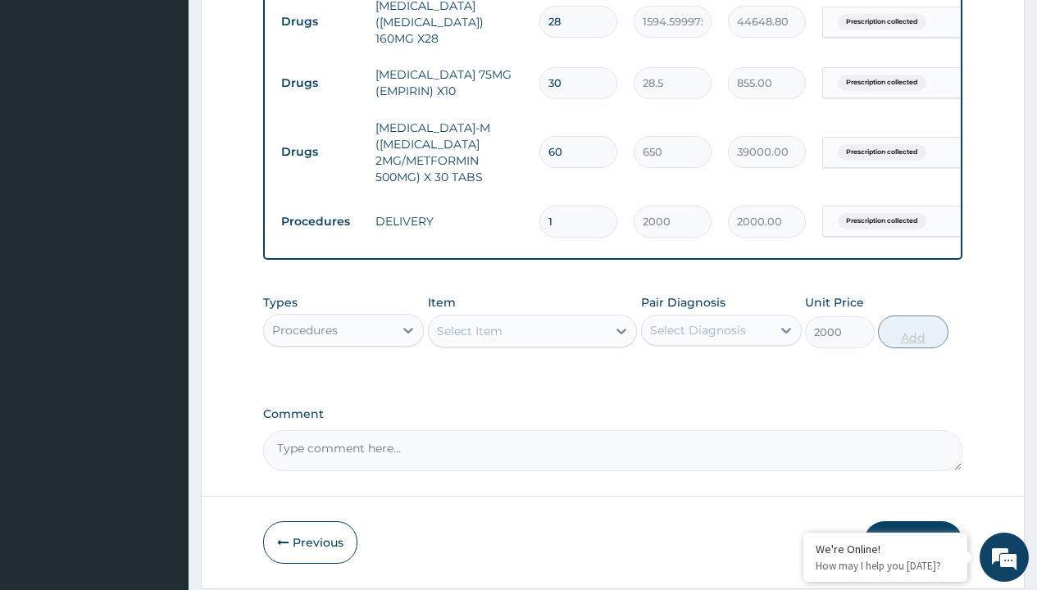
type input "0"
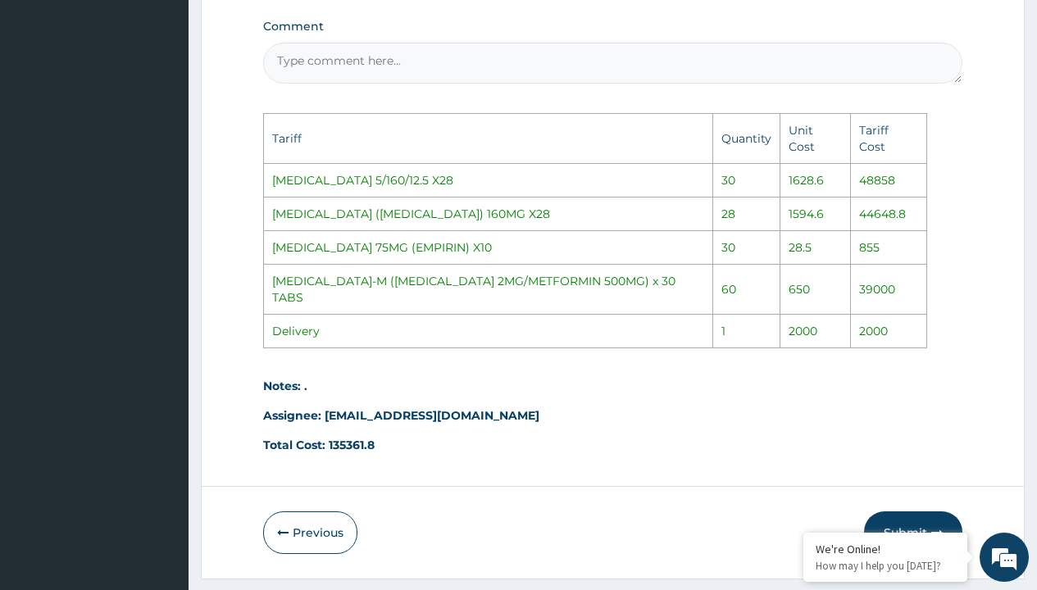
scroll to position [1179, 0]
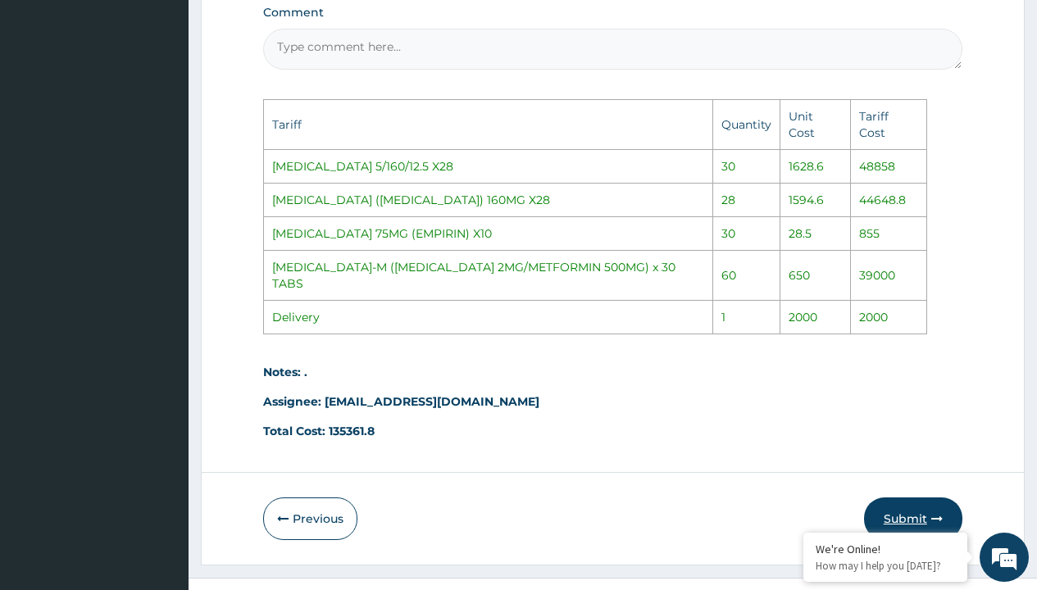
click at [905, 498] on button "Submit" at bounding box center [913, 519] width 98 height 43
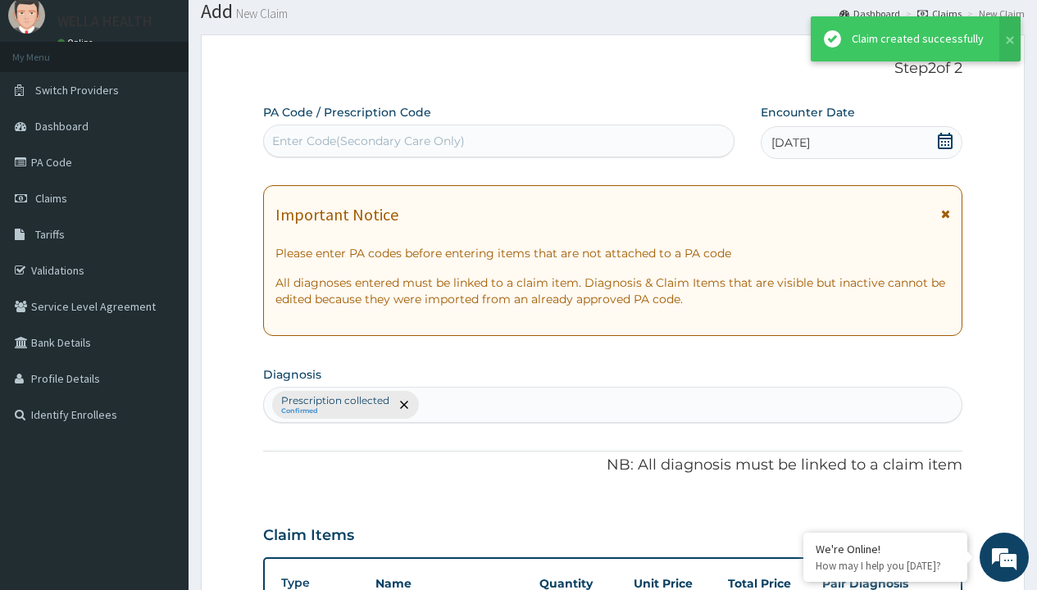
scroll to position [834, 0]
